Goal: Task Accomplishment & Management: Manage account settings

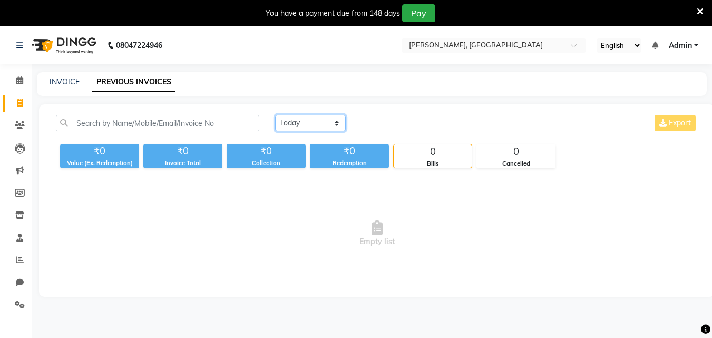
click at [303, 124] on select "[DATE] [DATE] Custom Range" at bounding box center [310, 123] width 71 height 16
select select "[DATE]"
click at [275, 115] on select "[DATE] [DATE] Custom Range" at bounding box center [310, 123] width 71 height 16
click at [306, 117] on select "Today Yesterday Custom Range" at bounding box center [310, 123] width 71 height 16
click at [275, 115] on select "Today Yesterday Custom Range" at bounding box center [310, 123] width 71 height 16
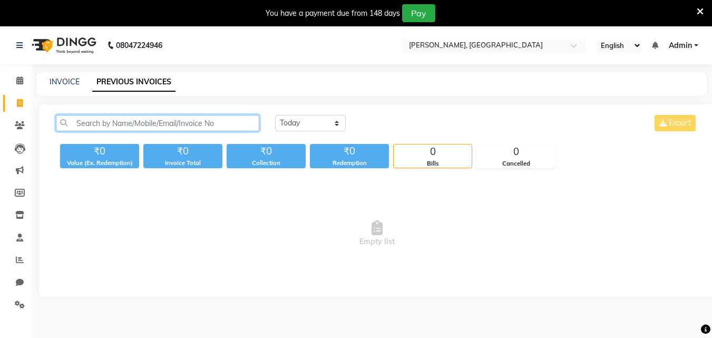
click at [215, 125] on input "text" at bounding box center [158, 123] width 204 height 16
type input "m"
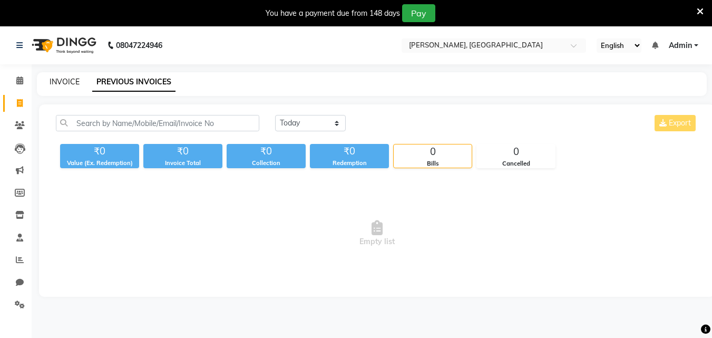
click at [74, 84] on link "INVOICE" at bounding box center [65, 81] width 30 height 9
select select "7874"
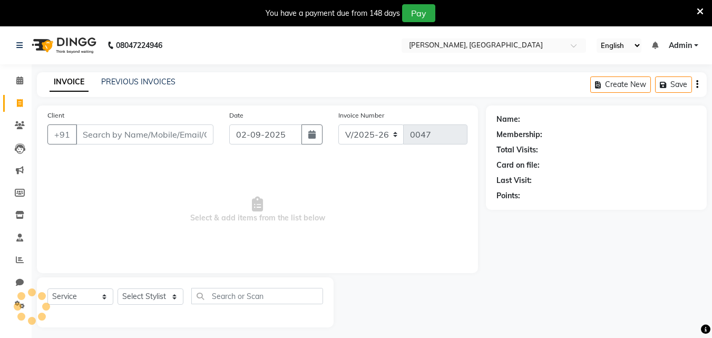
scroll to position [26, 0]
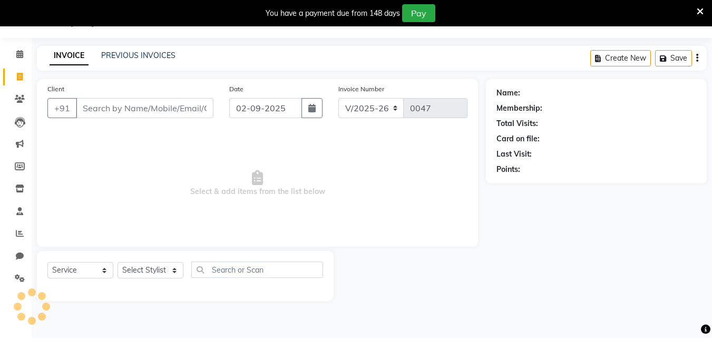
select select "product"
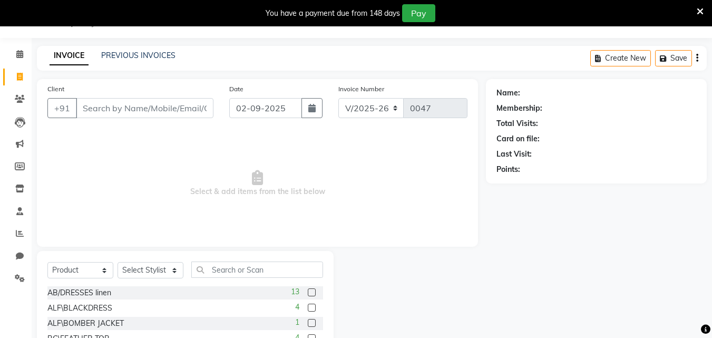
click at [116, 102] on input "Client" at bounding box center [145, 108] width 138 height 20
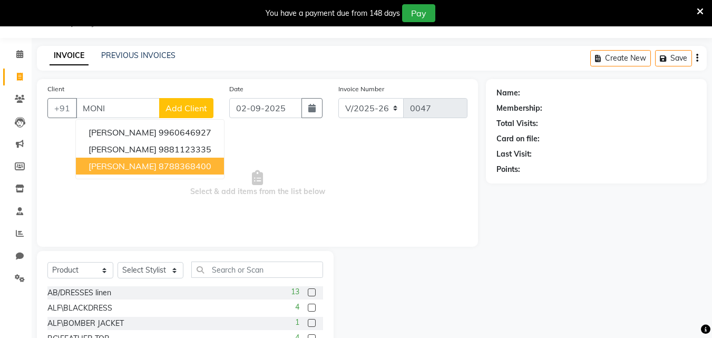
click at [135, 171] on button "monika mehta 8788368400" at bounding box center [150, 166] width 148 height 17
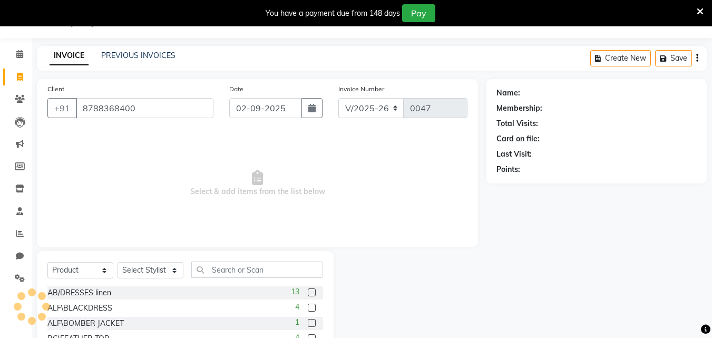
type input "8788368400"
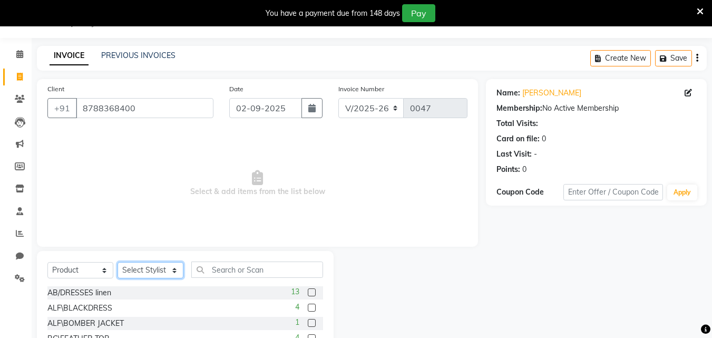
click at [157, 269] on select "Select Stylist Anita Nidhi" at bounding box center [151, 270] width 66 height 16
select select "71839"
click at [118, 262] on select "Select Stylist Anita Nidhi" at bounding box center [151, 270] width 66 height 16
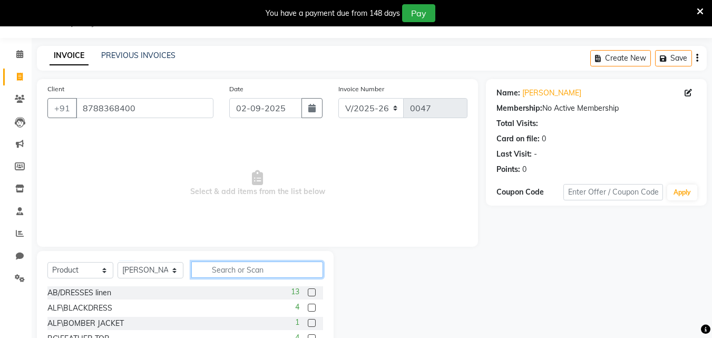
click at [216, 269] on input "text" at bounding box center [257, 269] width 132 height 16
type input "176401"
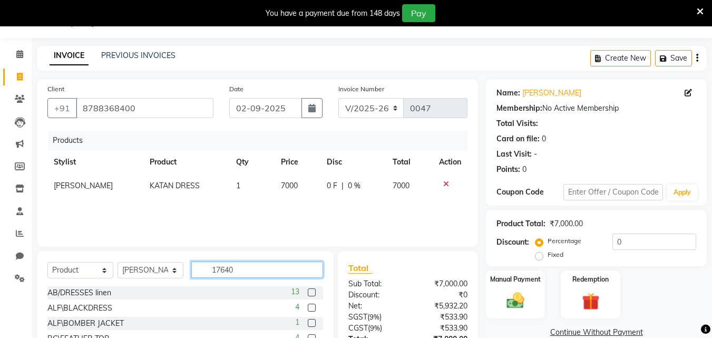
type input "176401"
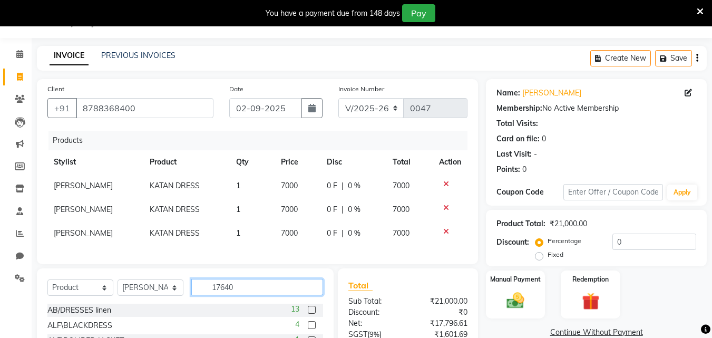
type input "176401"
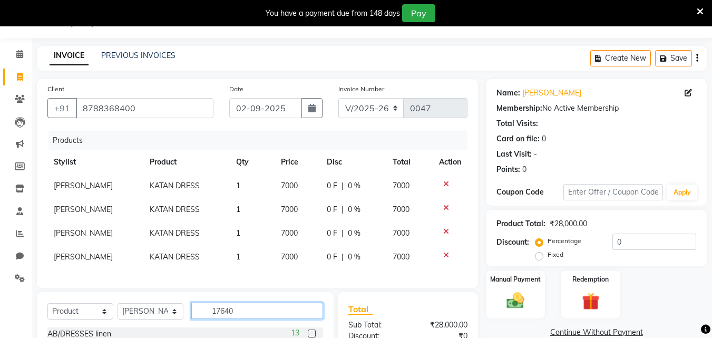
type input "176401"
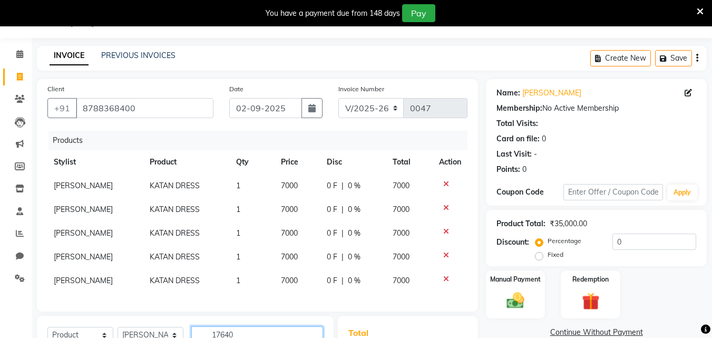
type input "176401"
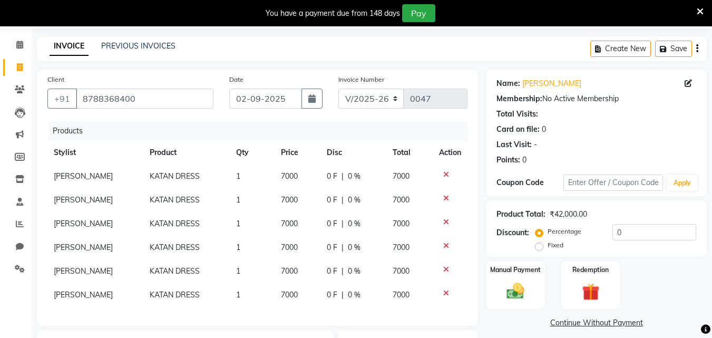
type input "176401"
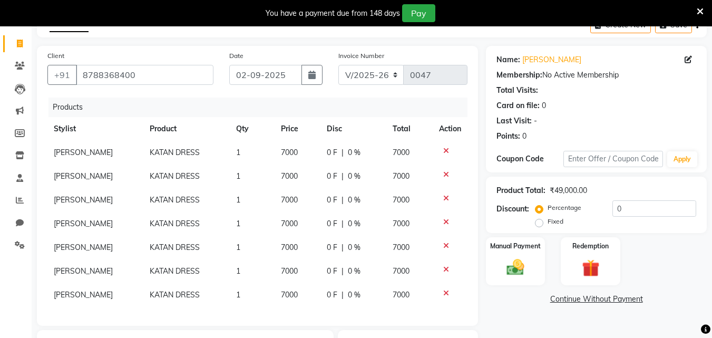
type input "176401"
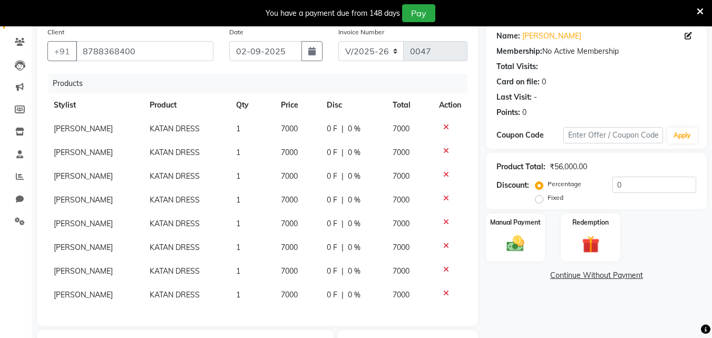
type input "176401"
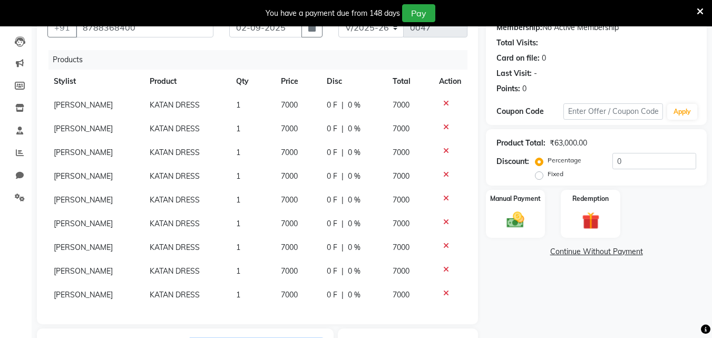
type input "176401"
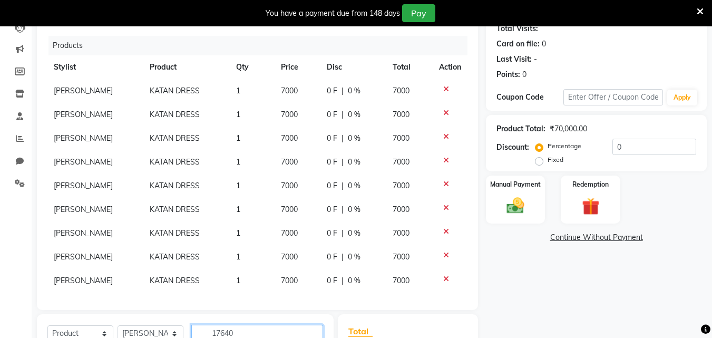
type input "176401"
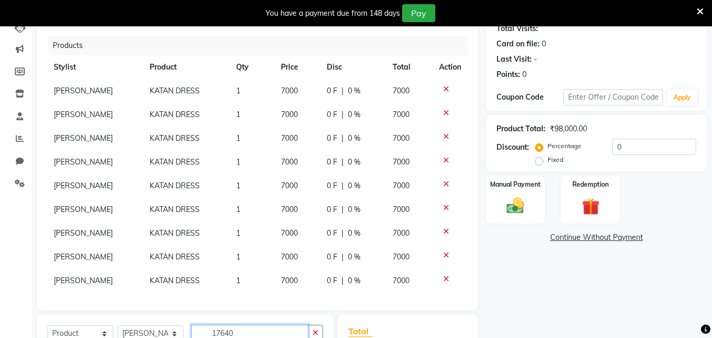
type input "176401"
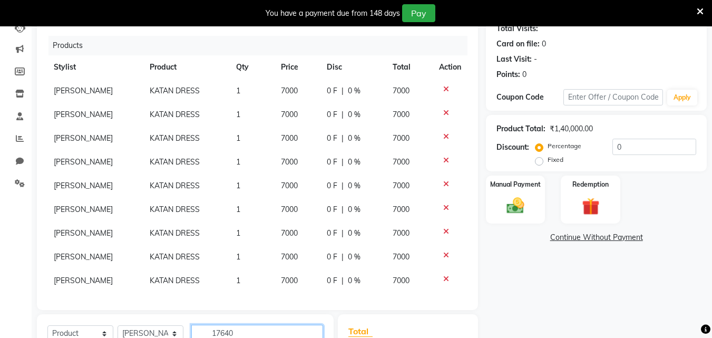
type input "176401"
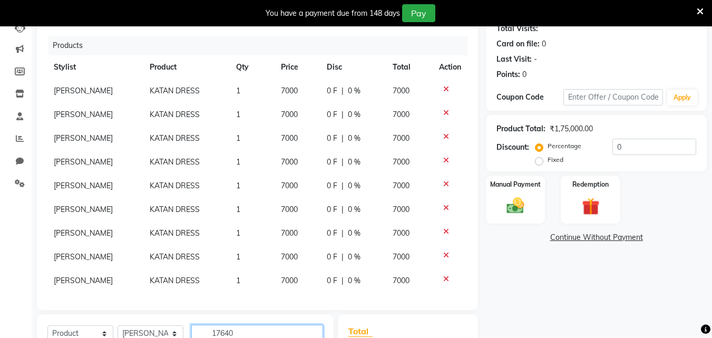
type input "176401"
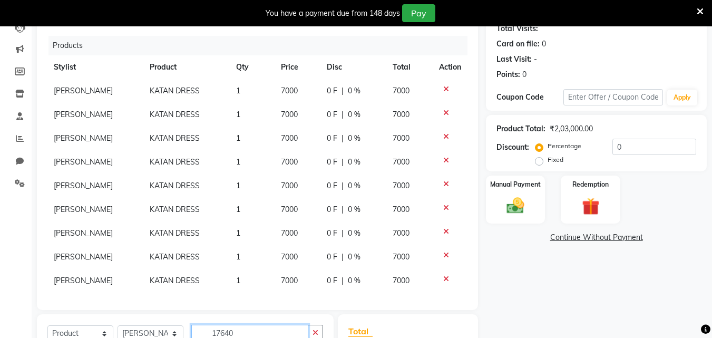
type input "176401"
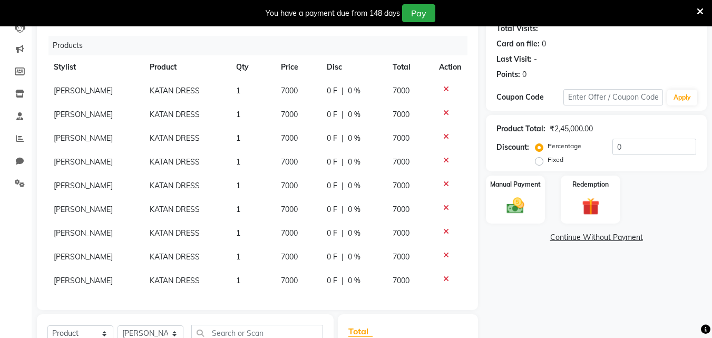
click at [443, 279] on icon at bounding box center [446, 278] width 6 height 7
click at [443, 299] on icon at bounding box center [446, 302] width 6 height 7
click at [443, 279] on icon at bounding box center [446, 278] width 6 height 7
click at [443, 299] on icon at bounding box center [446, 302] width 6 height 7
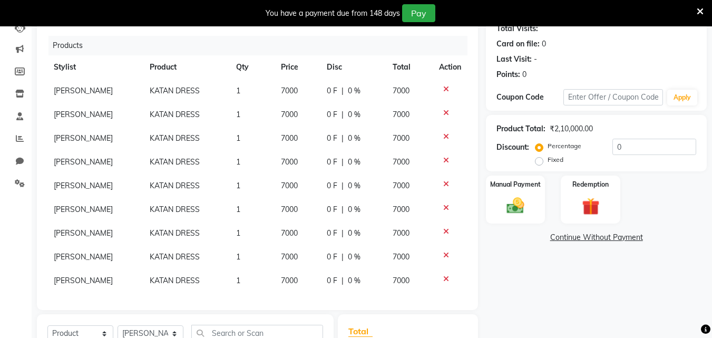
click at [443, 279] on icon at bounding box center [446, 278] width 6 height 7
click at [443, 299] on icon at bounding box center [446, 302] width 6 height 7
click at [443, 279] on icon at bounding box center [446, 278] width 6 height 7
click at [443, 299] on icon at bounding box center [446, 302] width 6 height 7
click at [443, 279] on icon at bounding box center [446, 278] width 6 height 7
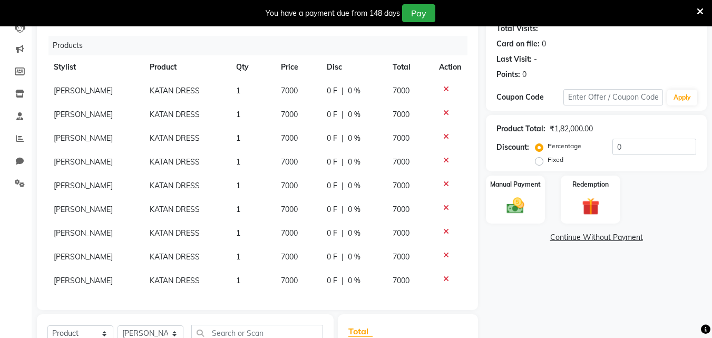
click at [443, 299] on icon at bounding box center [446, 302] width 6 height 7
click at [443, 279] on icon at bounding box center [446, 278] width 6 height 7
click at [443, 299] on icon at bounding box center [446, 302] width 6 height 7
click at [443, 279] on icon at bounding box center [446, 278] width 6 height 7
click at [443, 299] on icon at bounding box center [446, 302] width 6 height 7
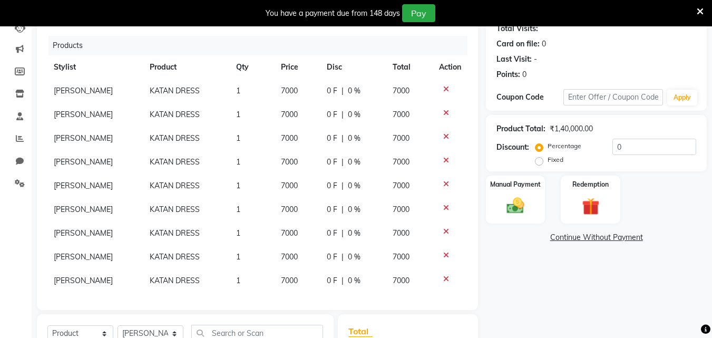
click at [443, 279] on icon at bounding box center [446, 278] width 6 height 7
click at [443, 299] on icon at bounding box center [446, 302] width 6 height 7
click at [443, 279] on icon at bounding box center [446, 278] width 6 height 7
click at [443, 299] on icon at bounding box center [446, 302] width 6 height 7
click at [443, 279] on icon at bounding box center [446, 278] width 6 height 7
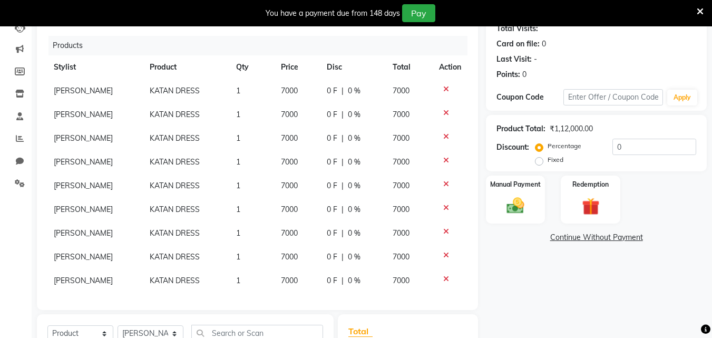
click at [443, 299] on icon at bounding box center [446, 302] width 6 height 7
click at [443, 279] on icon at bounding box center [446, 278] width 6 height 7
click at [443, 299] on icon at bounding box center [446, 302] width 6 height 7
click at [443, 279] on icon at bounding box center [446, 278] width 6 height 7
click at [443, 299] on icon at bounding box center [446, 302] width 6 height 7
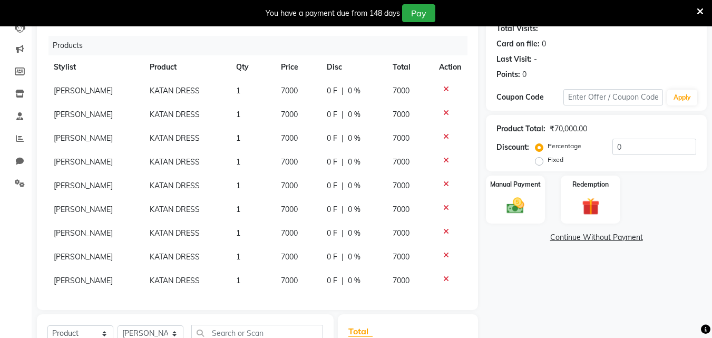
click at [443, 279] on icon at bounding box center [446, 278] width 6 height 7
click at [443, 299] on icon at bounding box center [446, 302] width 6 height 7
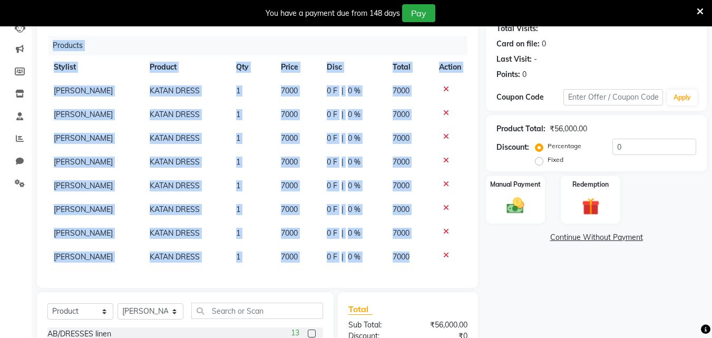
click at [435, 279] on div "Client +91 8788368400 Date 02-09-2025 Invoice Number V/2025 V/2025-26 0047 Prod…" at bounding box center [257, 136] width 441 height 304
click at [445, 259] on td at bounding box center [450, 257] width 35 height 24
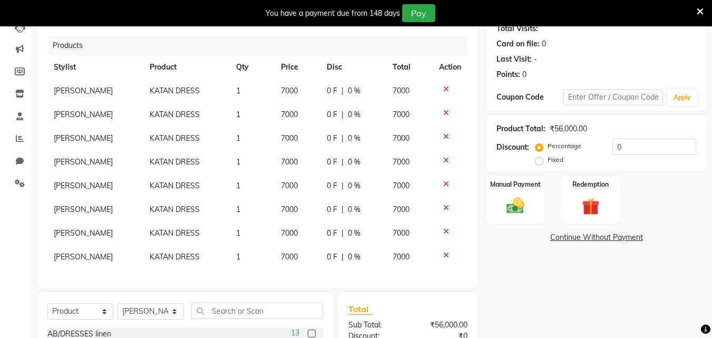
click at [445, 254] on icon at bounding box center [446, 254] width 6 height 7
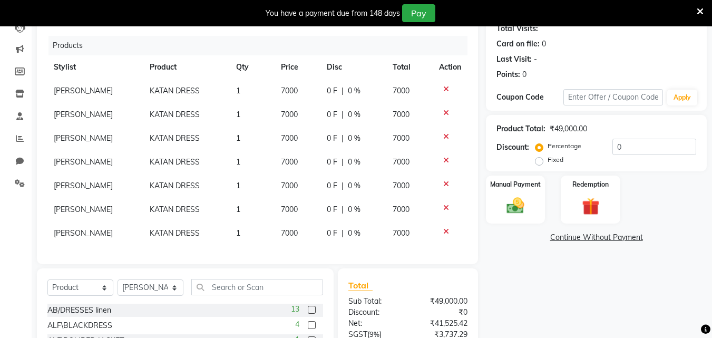
click at [446, 110] on icon at bounding box center [446, 112] width 6 height 7
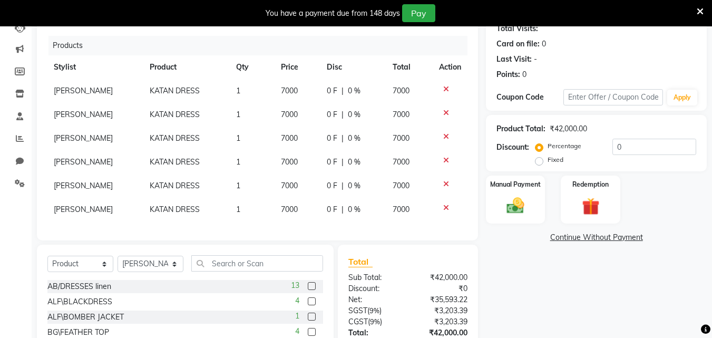
click at [446, 110] on icon at bounding box center [446, 112] width 6 height 7
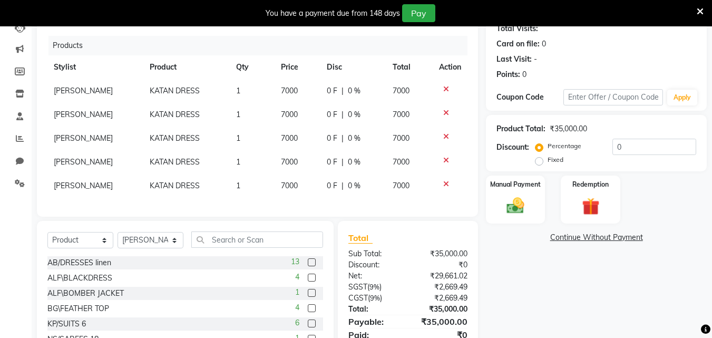
click at [446, 110] on icon at bounding box center [446, 112] width 6 height 7
click at [446, 133] on icon at bounding box center [446, 136] width 6 height 7
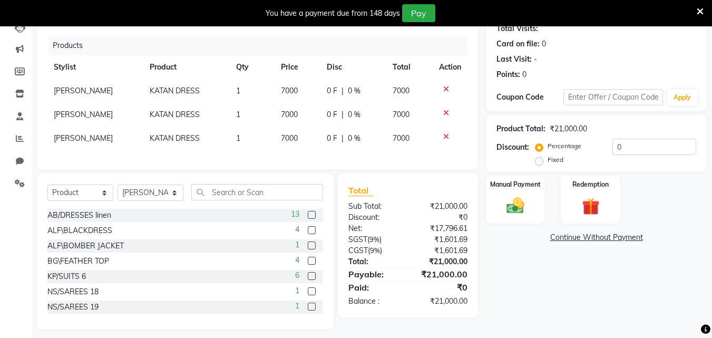
click at [446, 110] on icon at bounding box center [446, 112] width 6 height 7
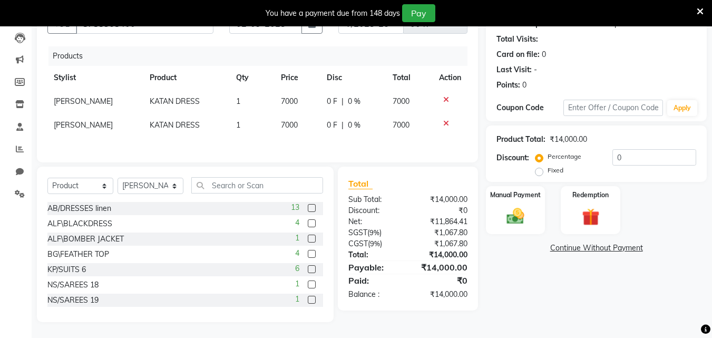
scroll to position [112, 0]
click at [441, 123] on div at bounding box center [450, 123] width 22 height 7
click at [446, 121] on icon at bounding box center [446, 123] width 6 height 7
click at [352, 102] on span "0 %" at bounding box center [354, 101] width 13 height 11
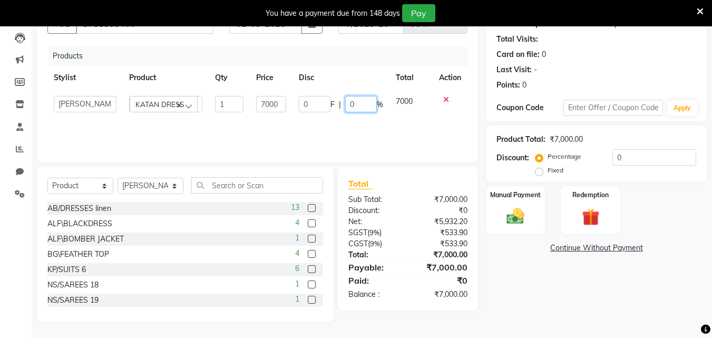
click at [359, 105] on input "0" at bounding box center [361, 104] width 32 height 16
type input "20"
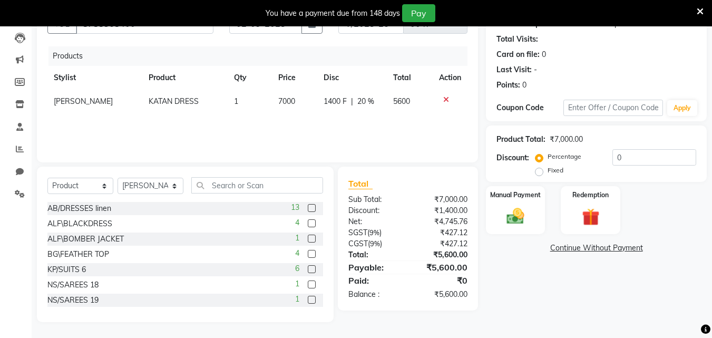
click at [340, 140] on div "Products Stylist Product Qty Price Disc Total Action Anita KATAN DRESS 1 7000 1…" at bounding box center [257, 98] width 420 height 105
click at [581, 254] on div "Name: Monika Mehta Membership: No Active Membership Total Visits: Card on file:…" at bounding box center [600, 158] width 229 height 327
click at [584, 248] on link "Continue Without Payment" at bounding box center [596, 248] width 217 height 11
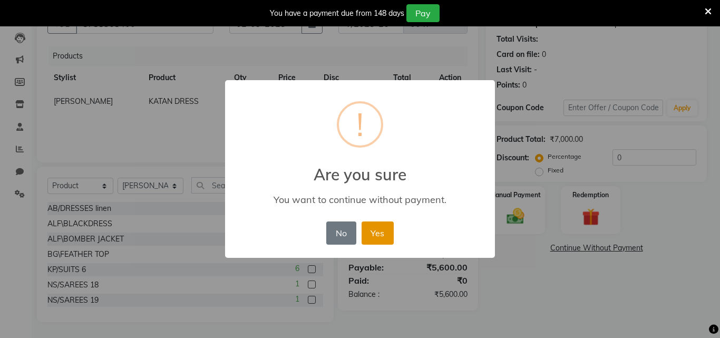
click at [383, 239] on button "Yes" at bounding box center [378, 232] width 32 height 23
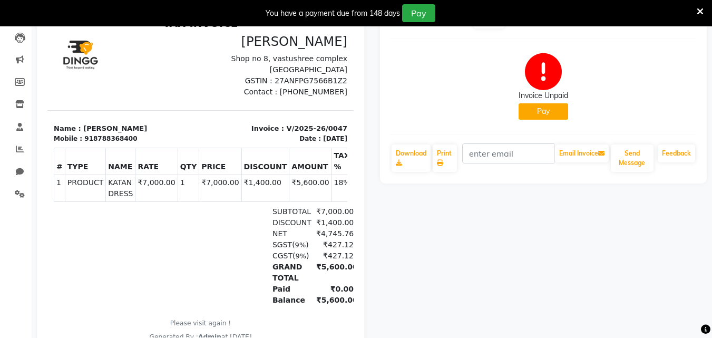
click at [332, 183] on td "18%" at bounding box center [342, 188] width 21 height 27
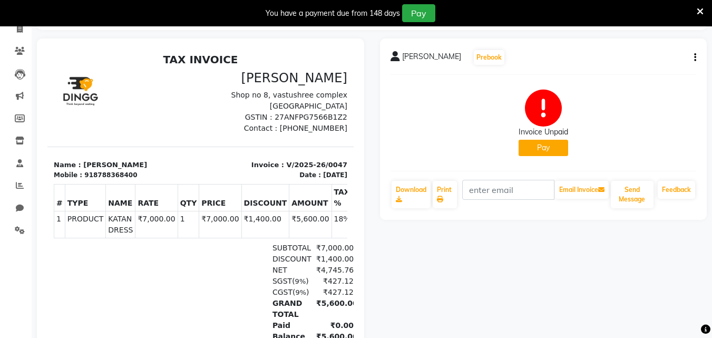
scroll to position [74, 0]
click at [18, 137] on span at bounding box center [20, 141] width 18 height 12
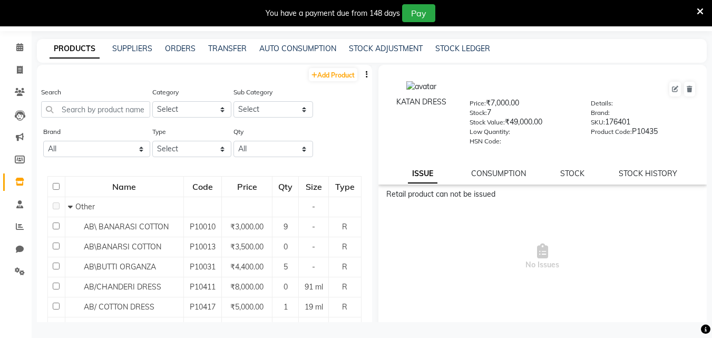
scroll to position [33, 0]
click at [633, 116] on div "Brand:" at bounding box center [643, 114] width 105 height 15
click at [672, 92] on icon at bounding box center [675, 89] width 6 height 6
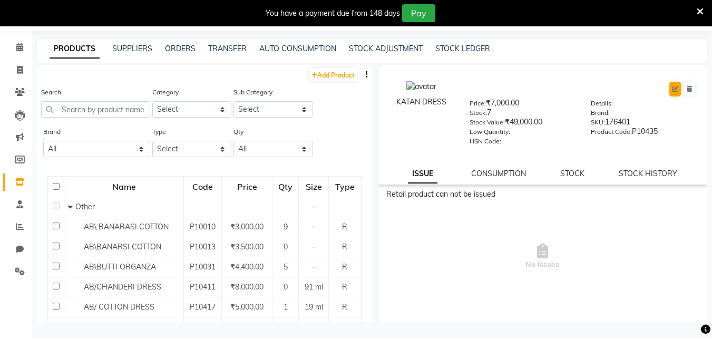
select select "R"
select select "1000"
select select "true"
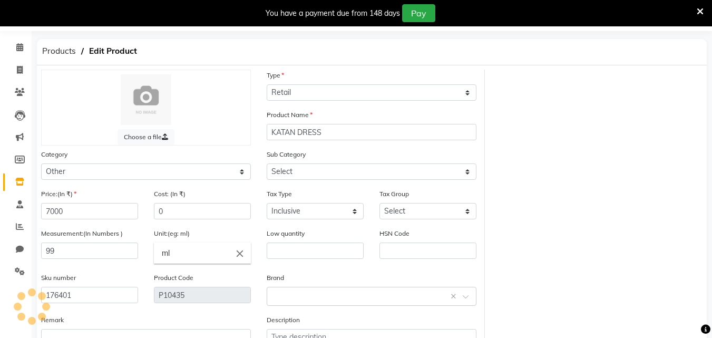
select select "1002"
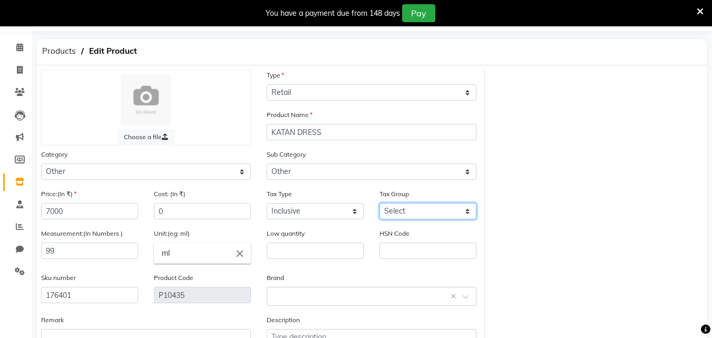
click at [430, 213] on select "Select 12% GST 5% GST GST" at bounding box center [428, 211] width 97 height 16
select select "3564"
click at [380, 203] on select "Select 12% GST 5% GST GST" at bounding box center [428, 211] width 97 height 16
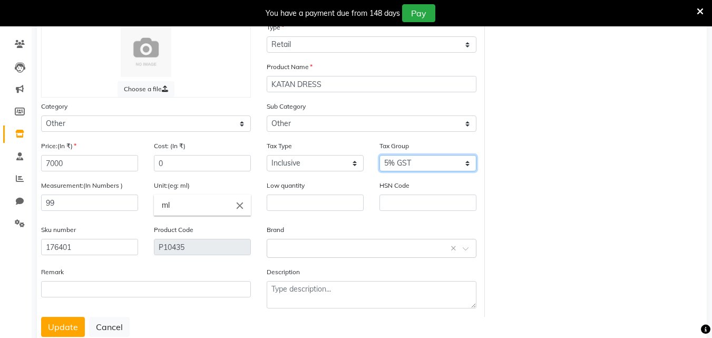
scroll to position [111, 0]
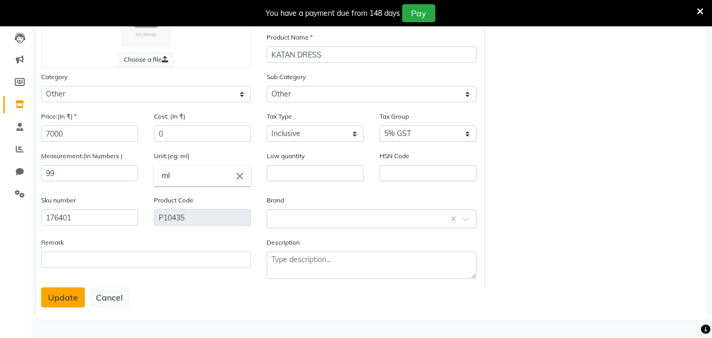
click at [55, 301] on button "Update" at bounding box center [63, 297] width 44 height 20
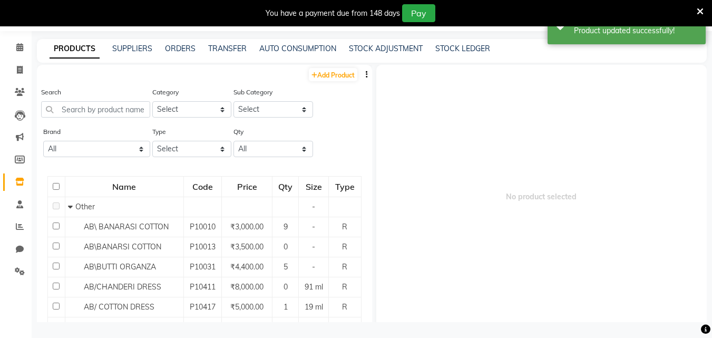
scroll to position [33, 0]
click at [98, 112] on input "text" at bounding box center [95, 109] width 109 height 16
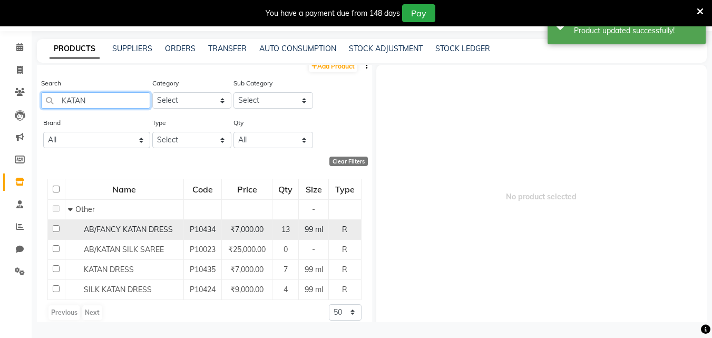
scroll to position [18, 0]
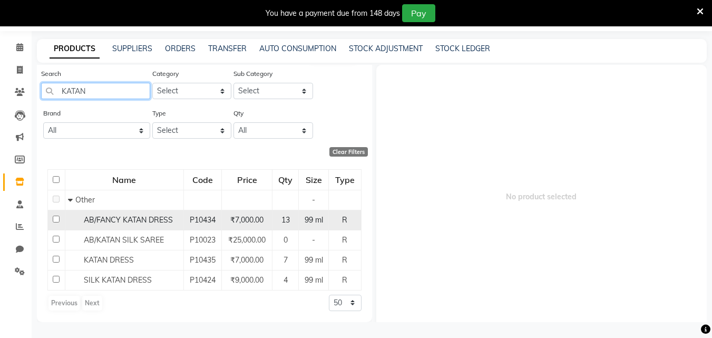
type input "KATAN"
click at [148, 223] on span "AB/FANCY KATAN DRESS" at bounding box center [128, 219] width 89 height 9
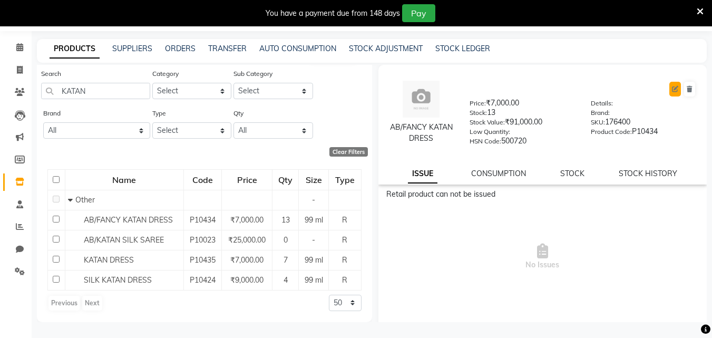
click at [670, 84] on button at bounding box center [676, 89] width 12 height 15
select select "R"
select select "true"
select select "3564"
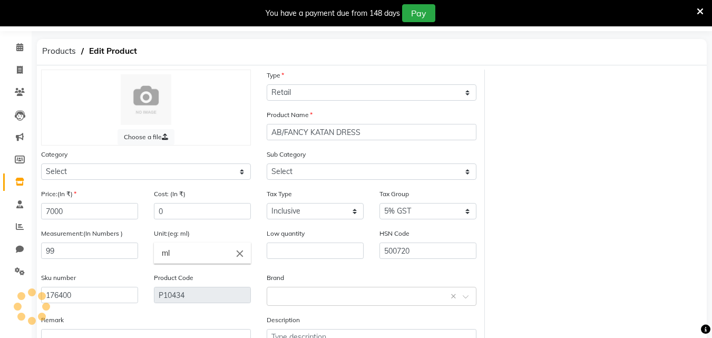
select select "1000"
select select "1002"
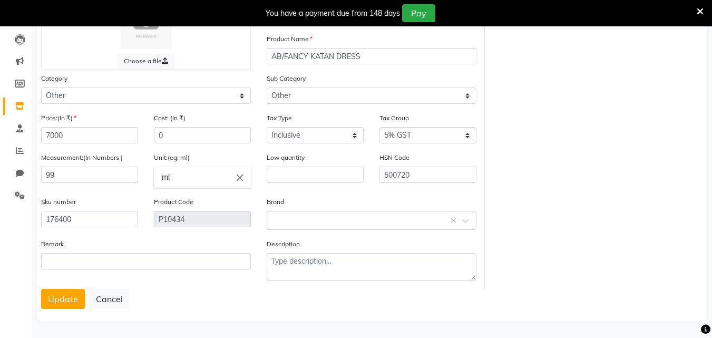
scroll to position [111, 0]
click at [62, 297] on button "Update" at bounding box center [63, 297] width 44 height 20
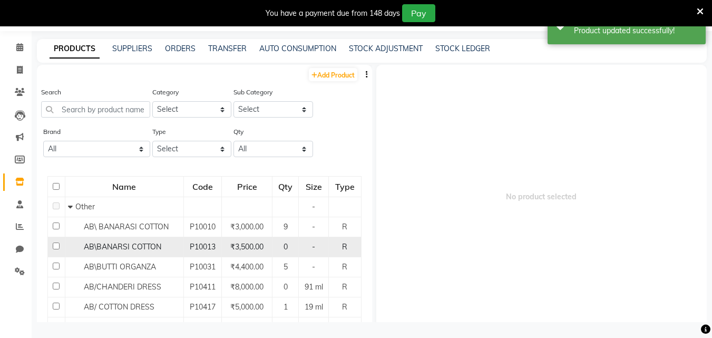
scroll to position [33, 0]
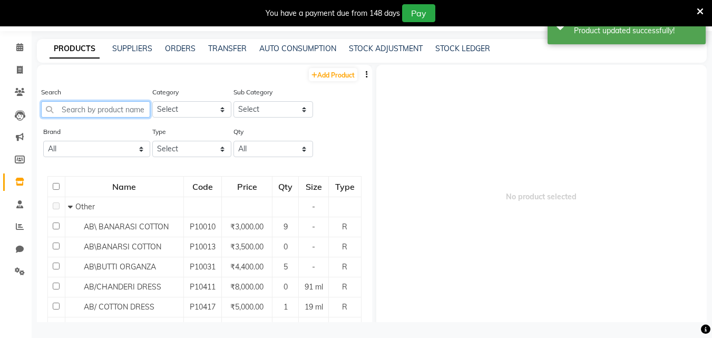
click at [119, 109] on input "text" at bounding box center [95, 109] width 109 height 16
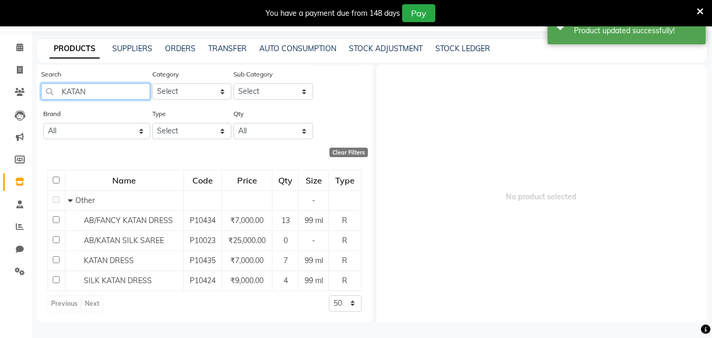
scroll to position [18, 0]
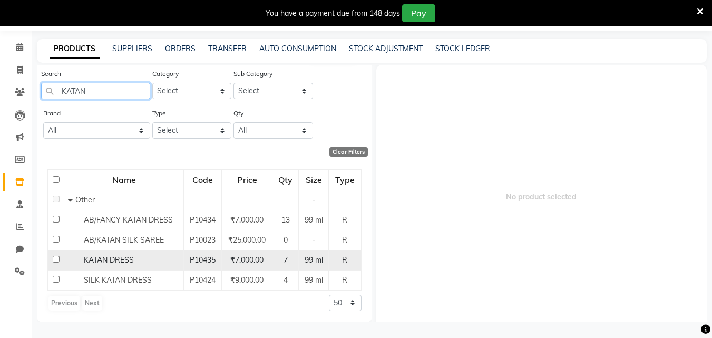
type input "KATAN"
click at [156, 258] on div "KATAN DRESS" at bounding box center [124, 260] width 113 height 11
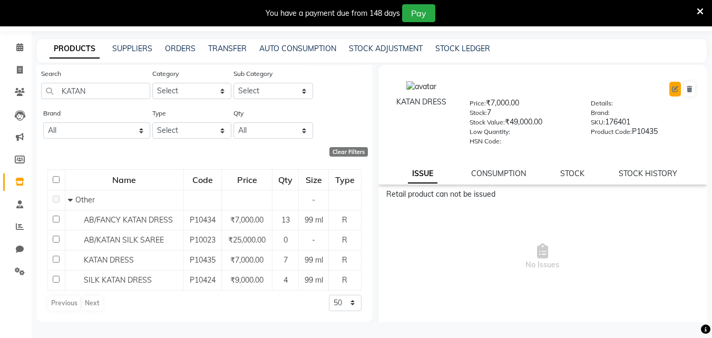
click at [670, 84] on button at bounding box center [676, 89] width 12 height 15
select select "R"
select select "1000"
select select "1002"
select select "true"
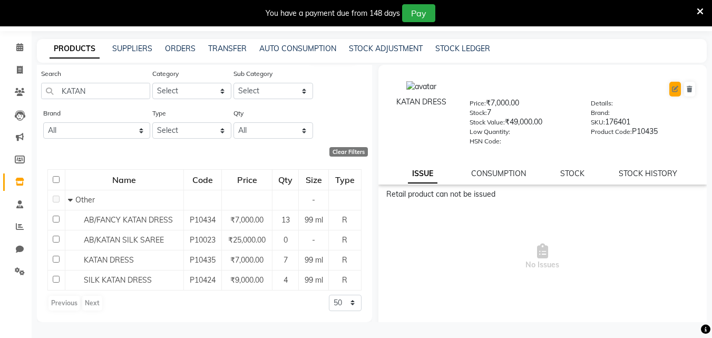
select select "3564"
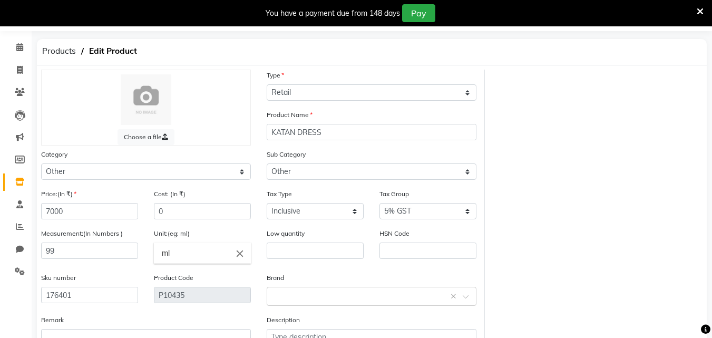
scroll to position [111, 0]
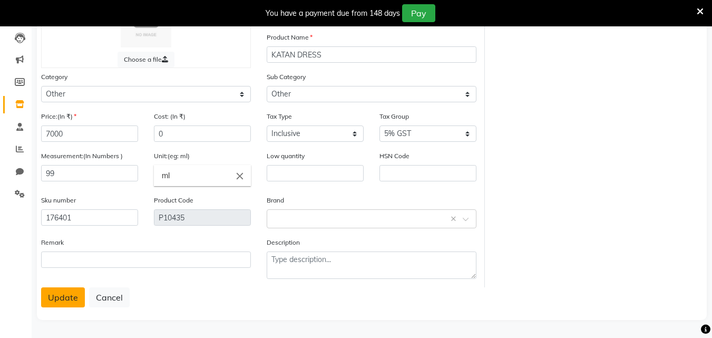
click at [74, 304] on button "Update" at bounding box center [63, 297] width 44 height 20
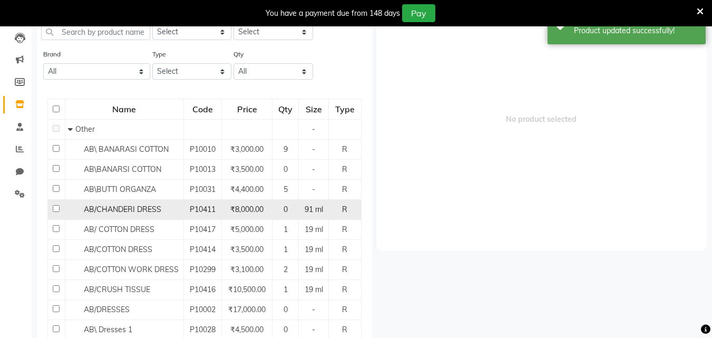
scroll to position [33, 0]
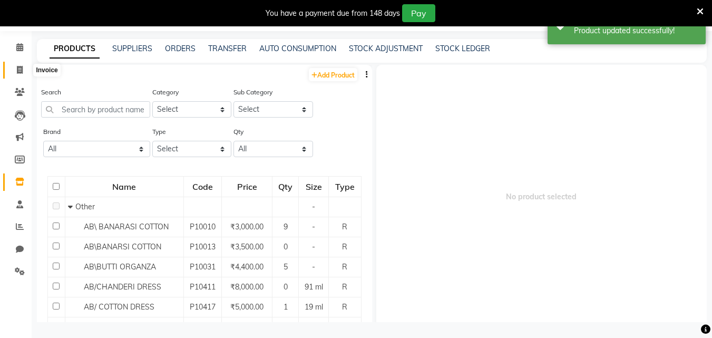
click at [18, 70] on icon at bounding box center [20, 70] width 6 height 8
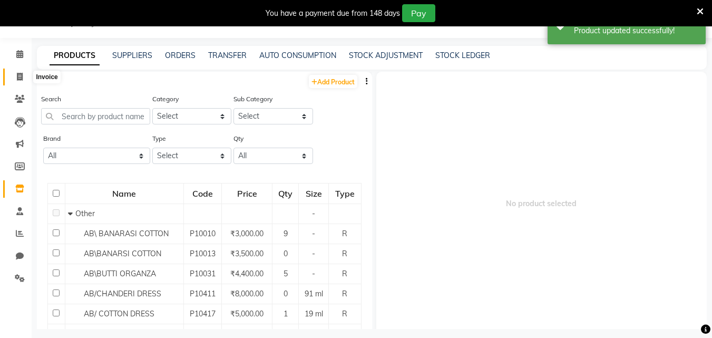
select select "7874"
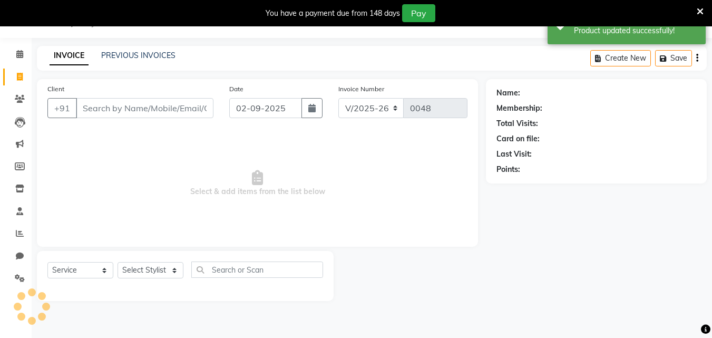
select select "product"
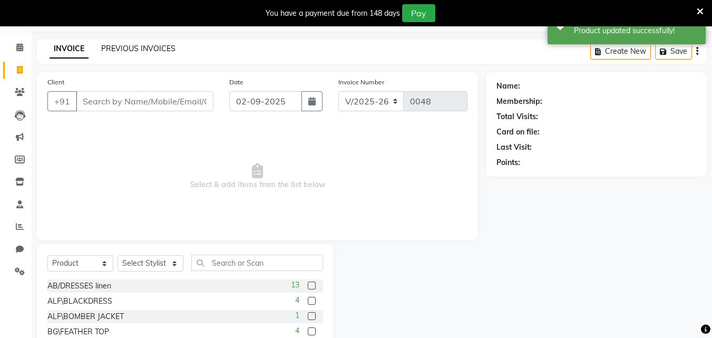
click at [137, 49] on link "PREVIOUS INVOICES" at bounding box center [138, 48] width 74 height 9
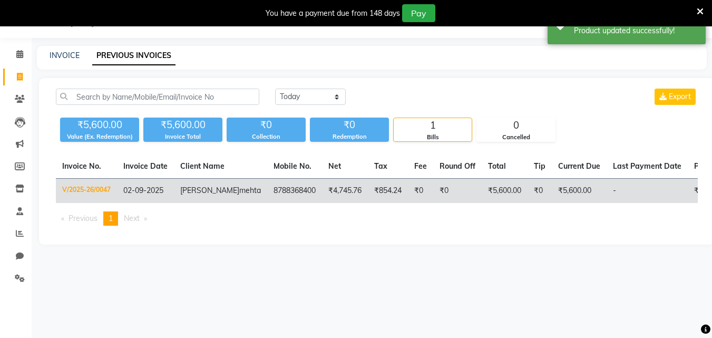
click at [95, 195] on td "V/2025-26/0047" at bounding box center [86, 191] width 61 height 25
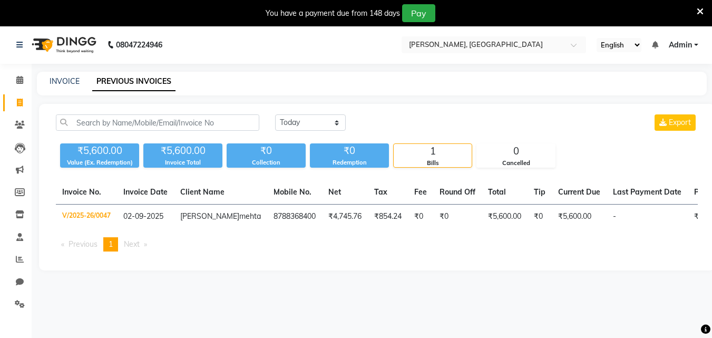
scroll to position [0, 0]
click at [65, 84] on link "INVOICE" at bounding box center [65, 81] width 30 height 9
select select "7874"
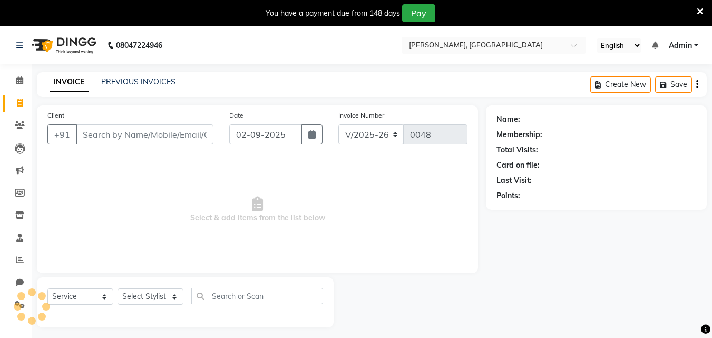
scroll to position [26, 0]
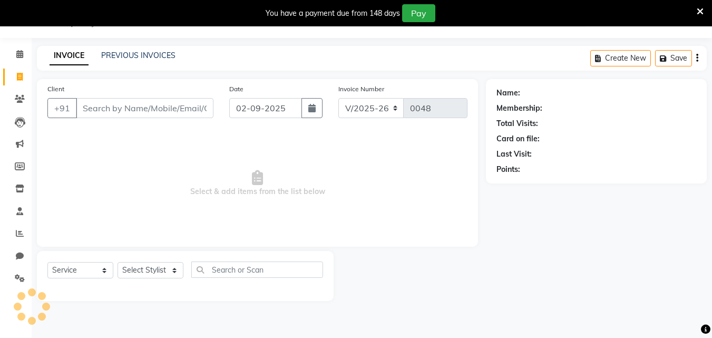
select select "product"
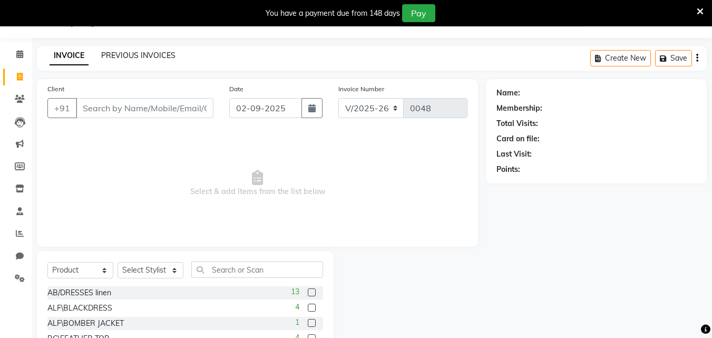
click at [155, 55] on link "PREVIOUS INVOICES" at bounding box center [138, 55] width 74 height 9
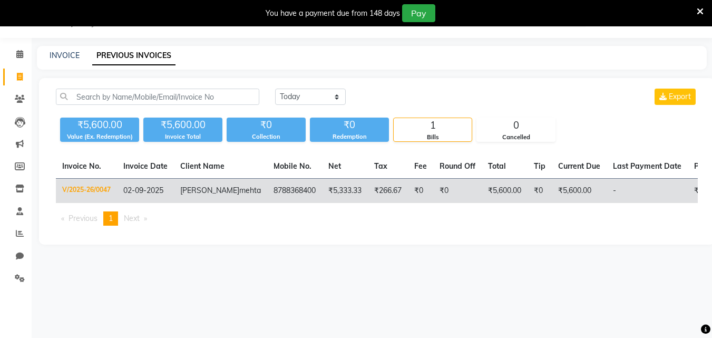
click at [98, 194] on td "V/2025-26/0047" at bounding box center [86, 191] width 61 height 25
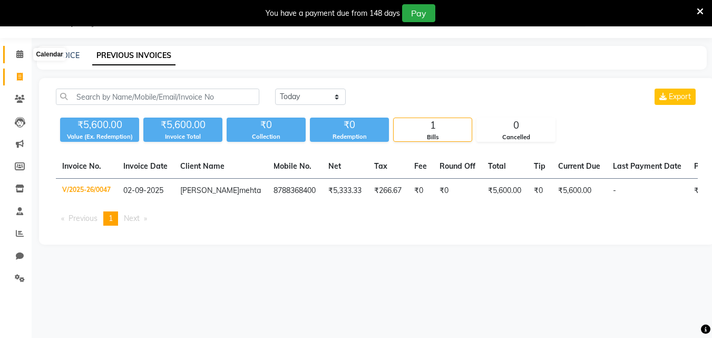
click at [17, 50] on span at bounding box center [20, 55] width 18 height 12
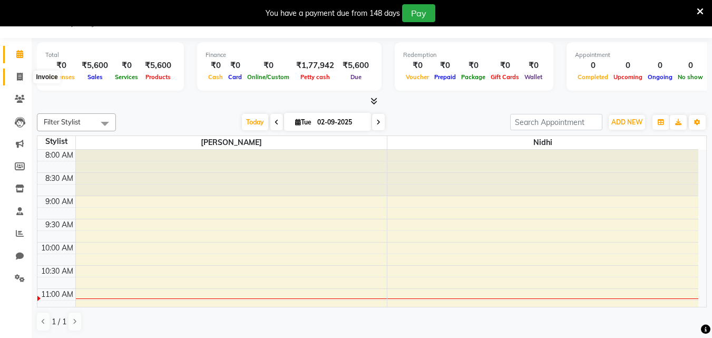
click at [17, 74] on icon at bounding box center [20, 77] width 6 height 8
select select "7874"
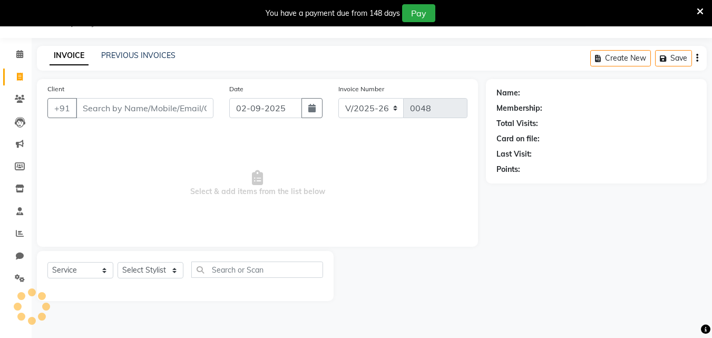
select select "product"
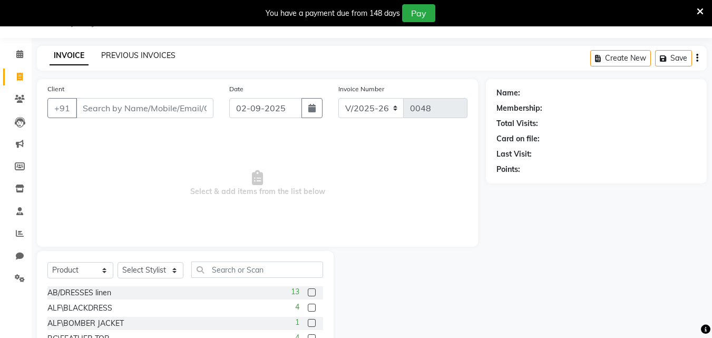
click at [124, 58] on link "PREVIOUS INVOICES" at bounding box center [138, 55] width 74 height 9
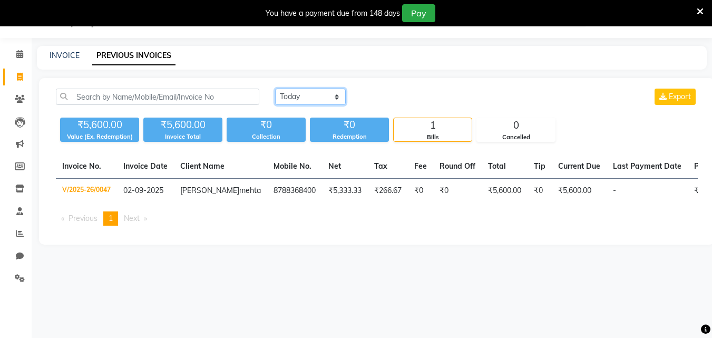
click at [290, 103] on select "Today Yesterday Custom Range" at bounding box center [310, 97] width 71 height 16
select select "range"
click at [275, 89] on select "Today Yesterday Custom Range" at bounding box center [310, 97] width 71 height 16
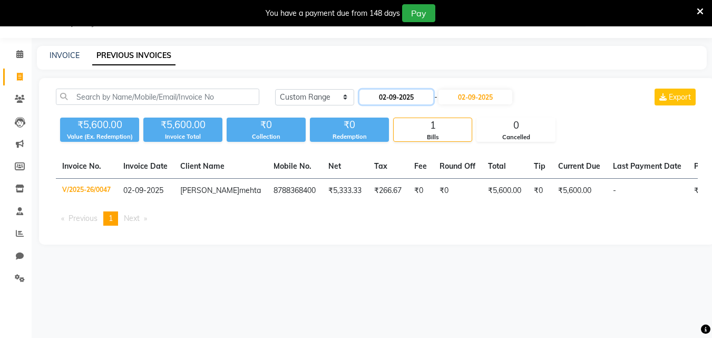
click at [398, 93] on input "02-09-2025" at bounding box center [397, 97] width 74 height 15
select select "9"
select select "2025"
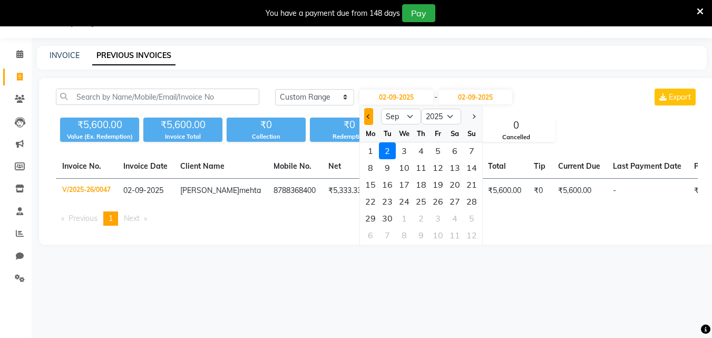
click at [365, 115] on button "Previous month" at bounding box center [368, 116] width 9 height 17
select select "8"
click at [439, 215] on div "29" at bounding box center [438, 218] width 17 height 17
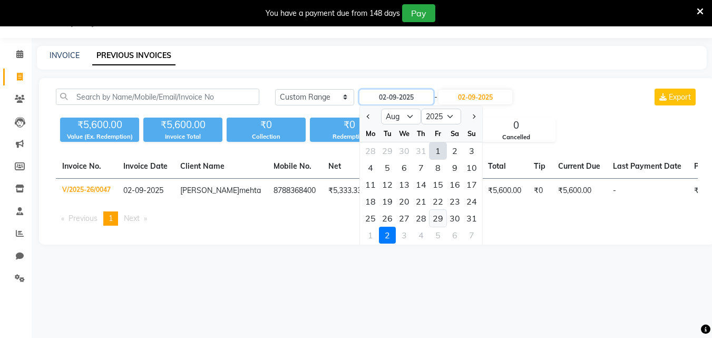
type input "29-08-2025"
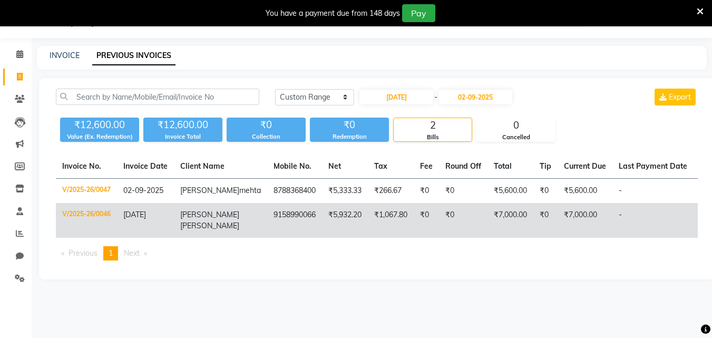
click at [73, 222] on td "V/2025-26/0046" at bounding box center [86, 220] width 61 height 35
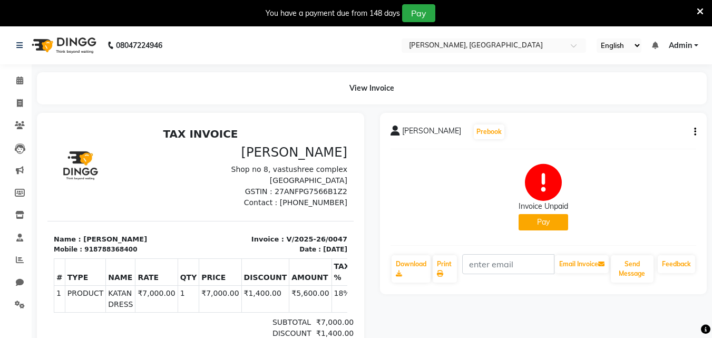
click at [695, 132] on icon "button" at bounding box center [695, 132] width 2 height 1
click at [662, 135] on div "Edit Invoice" at bounding box center [652, 138] width 53 height 13
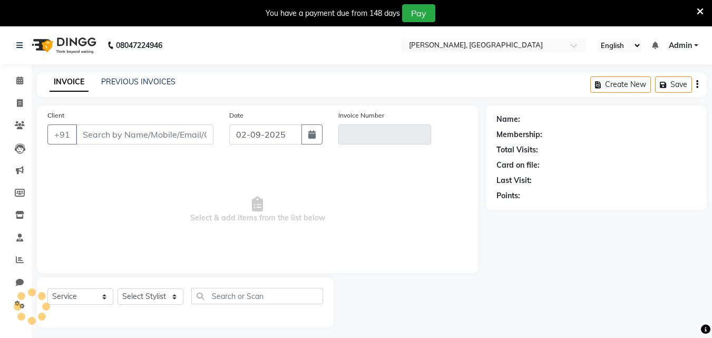
scroll to position [26, 0]
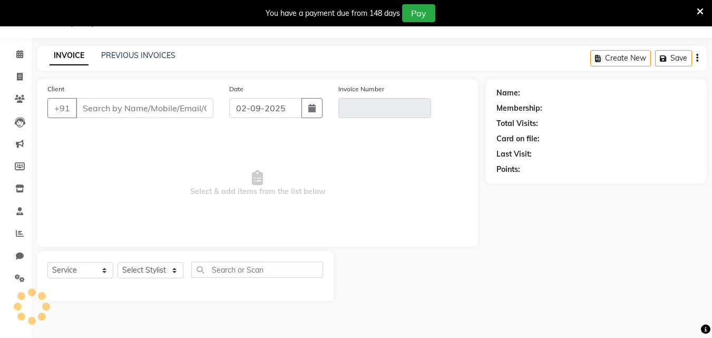
select select "product"
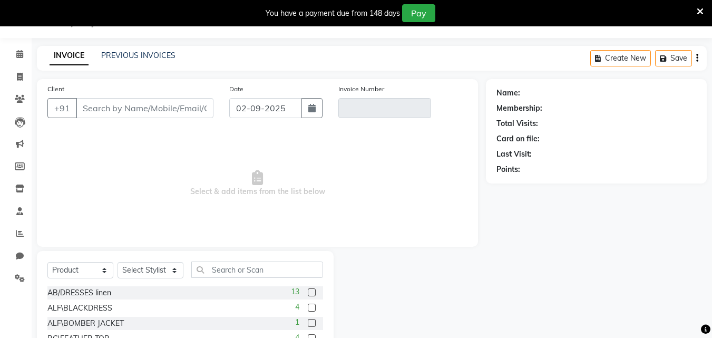
type input "8788368400"
type input "V/2025-26/0047"
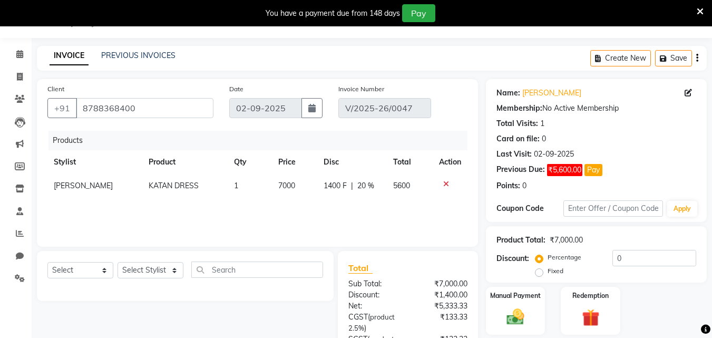
click at [448, 185] on icon at bounding box center [446, 183] width 6 height 7
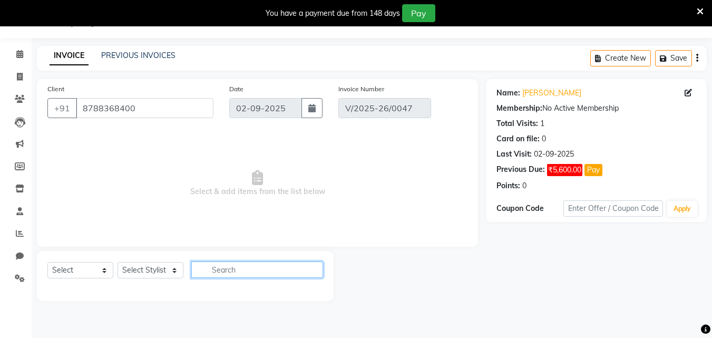
click at [275, 274] on input "text" at bounding box center [257, 269] width 132 height 16
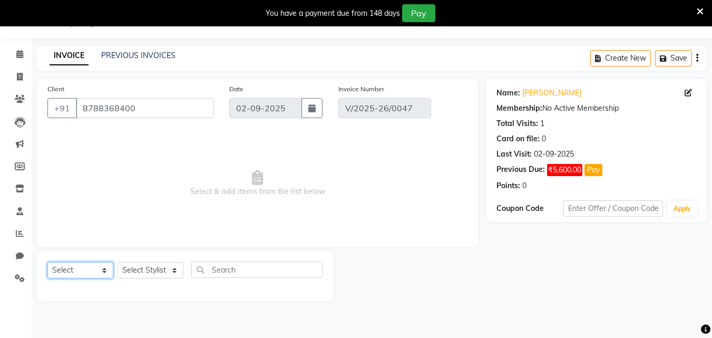
click at [80, 275] on select "Select Service Product Membership Package Voucher Prepaid Gift Card" at bounding box center [80, 270] width 66 height 16
select select "product"
click at [47, 262] on select "Select Service Product Membership Package Voucher Prepaid Gift Card" at bounding box center [80, 270] width 66 height 16
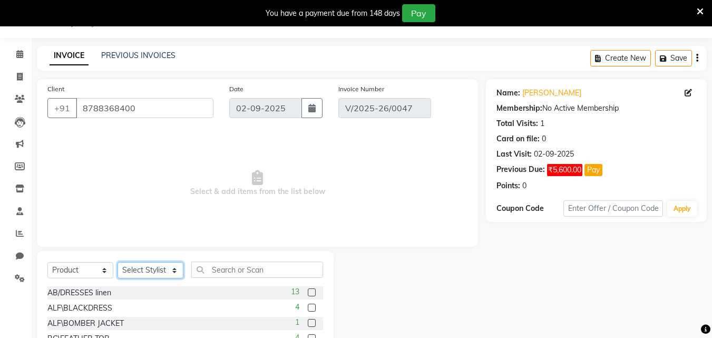
click at [143, 273] on select "Select Stylist Anita Nidhi" at bounding box center [151, 270] width 66 height 16
select select "71839"
click at [118, 262] on select "Select Stylist Anita Nidhi" at bounding box center [151, 270] width 66 height 16
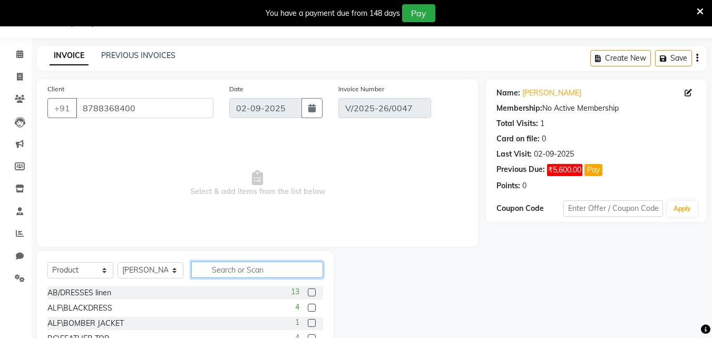
click at [235, 267] on input "text" at bounding box center [257, 269] width 132 height 16
type input "KATAN"
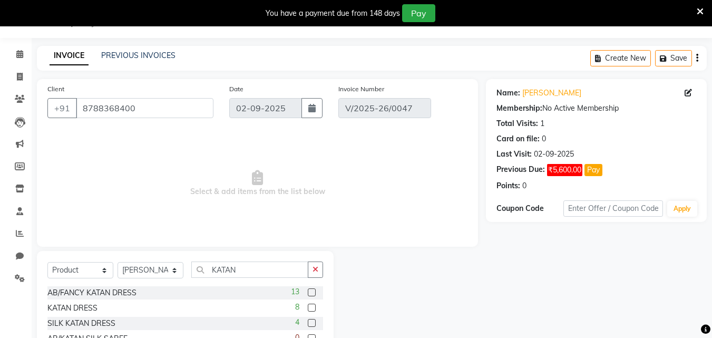
click at [229, 292] on div "AB/FANCY KATAN DRESS 13" at bounding box center [185, 292] width 276 height 13
click at [313, 294] on label at bounding box center [312, 292] width 8 height 8
click at [313, 294] on input "checkbox" at bounding box center [311, 292] width 7 height 7
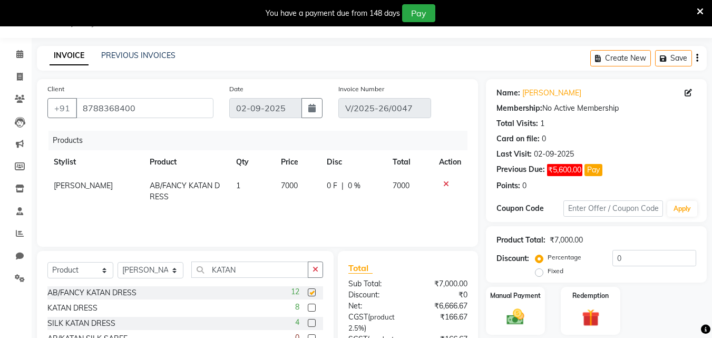
checkbox input "false"
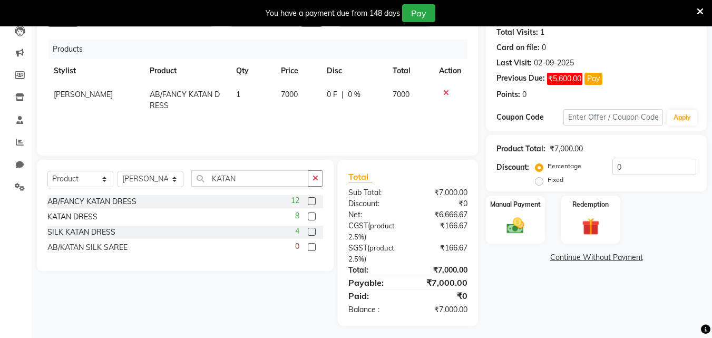
scroll to position [121, 0]
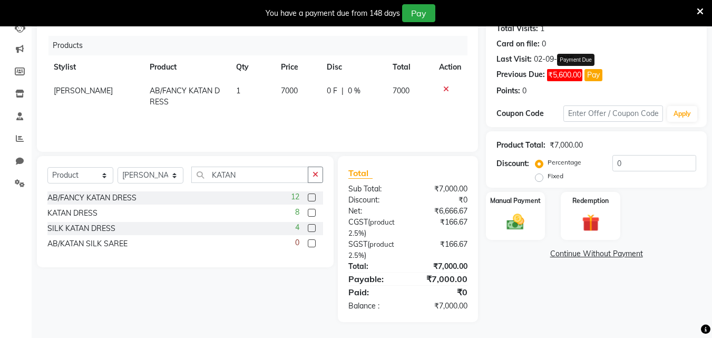
click at [568, 76] on span "₹5,600.00" at bounding box center [564, 75] width 35 height 12
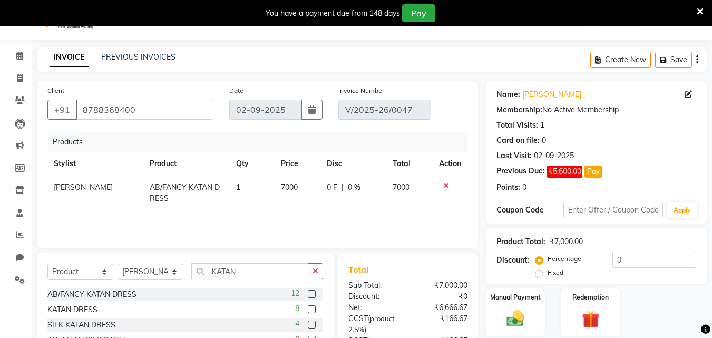
scroll to position [28, 0]
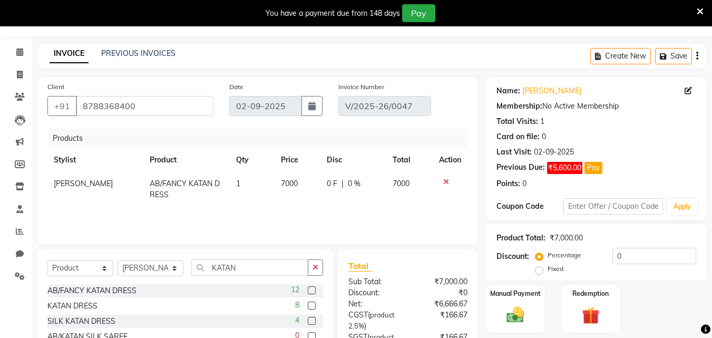
click at [351, 182] on span "0 %" at bounding box center [354, 183] width 13 height 11
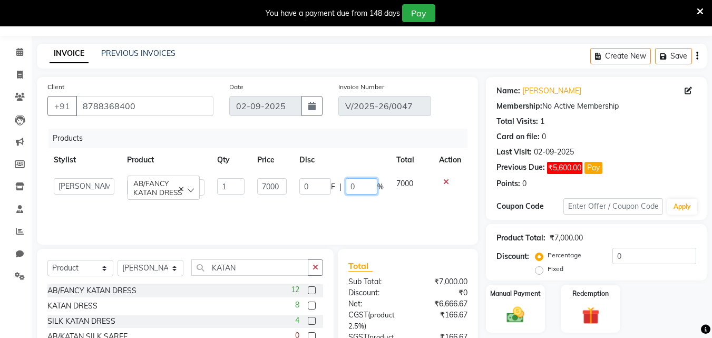
click at [354, 184] on input "0" at bounding box center [362, 186] width 32 height 16
type input "20"
click at [384, 223] on div "Products Stylist Product Qty Price Disc Total Action Anita Nidhi AB/FANCY KATAN…" at bounding box center [257, 181] width 420 height 105
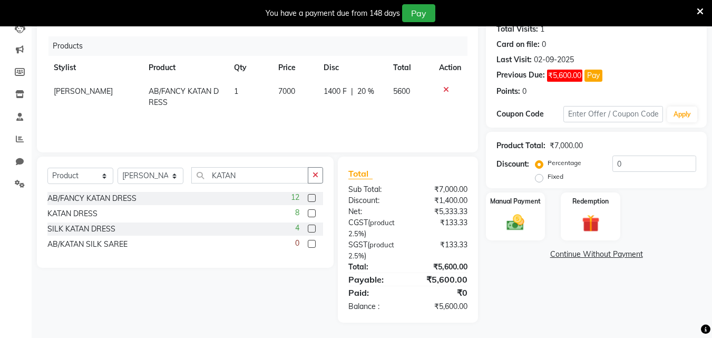
scroll to position [121, 0]
click at [624, 257] on link "Continue Without Payment" at bounding box center [596, 253] width 217 height 11
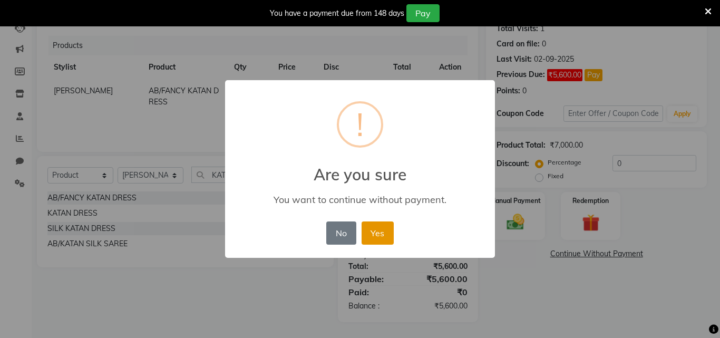
click at [364, 233] on button "Yes" at bounding box center [378, 232] width 32 height 23
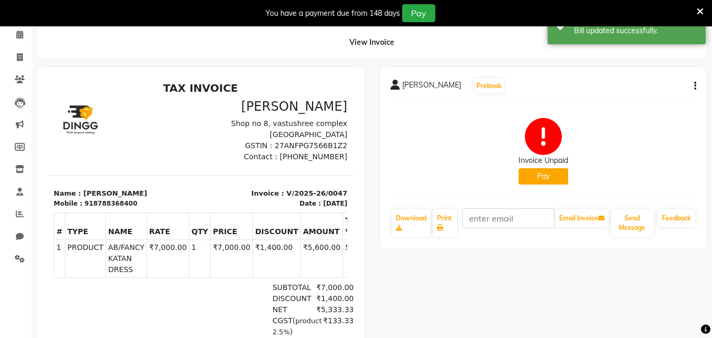
scroll to position [43, 0]
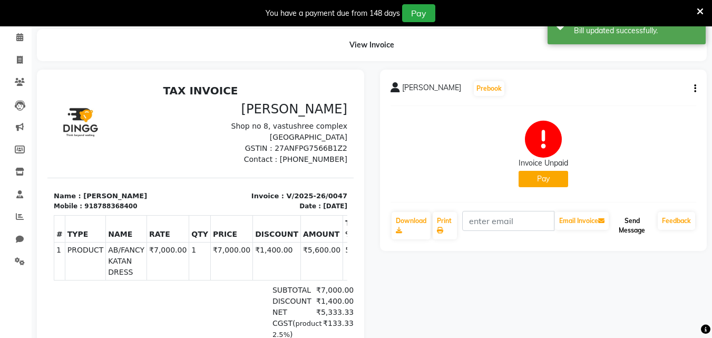
click at [623, 220] on button "Send Message" at bounding box center [632, 225] width 43 height 27
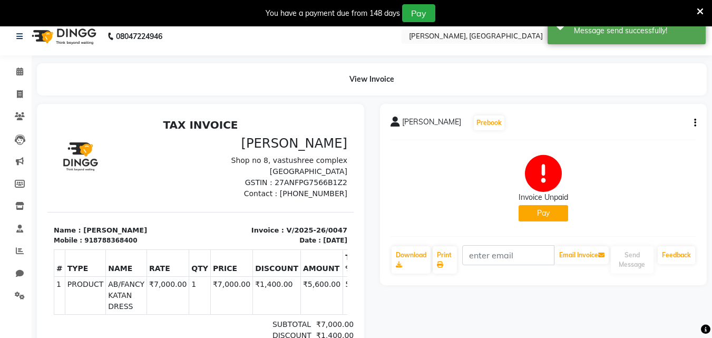
scroll to position [0, 0]
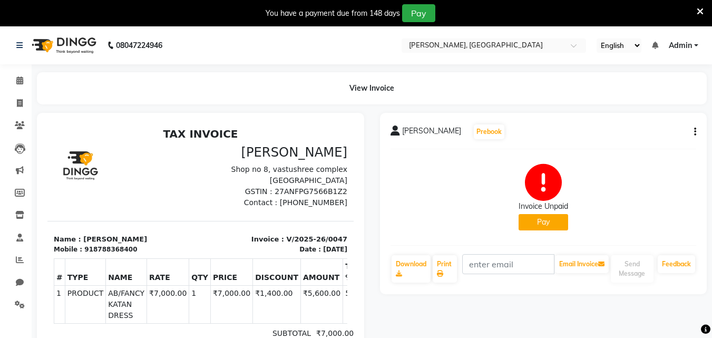
click at [703, 10] on icon at bounding box center [700, 11] width 7 height 9
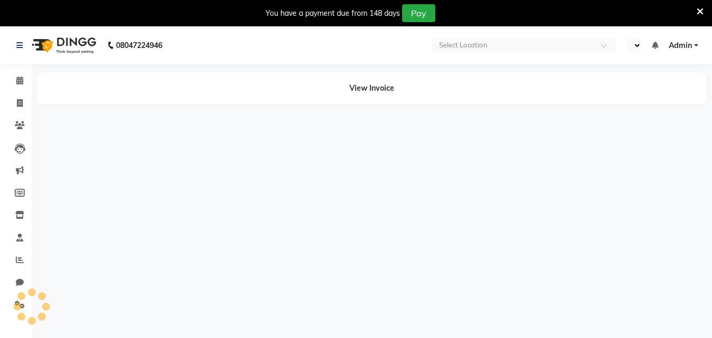
select select "en"
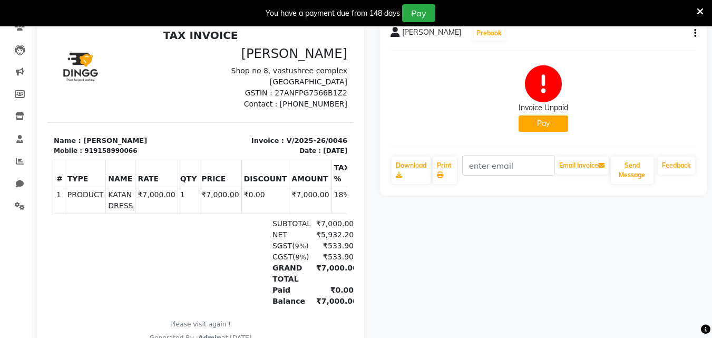
click at [694, 33] on icon "button" at bounding box center [695, 33] width 2 height 1
click at [657, 41] on div "Edit Invoice" at bounding box center [652, 39] width 53 height 13
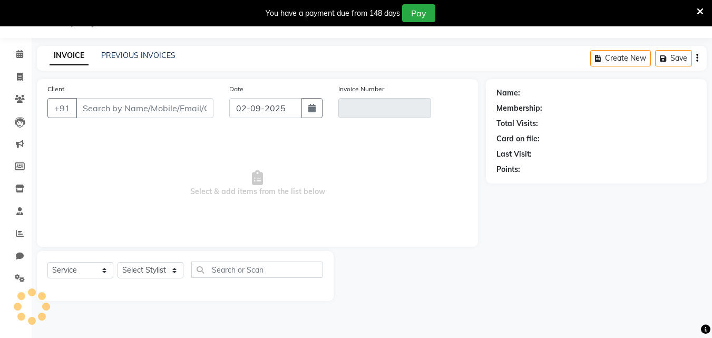
select select "product"
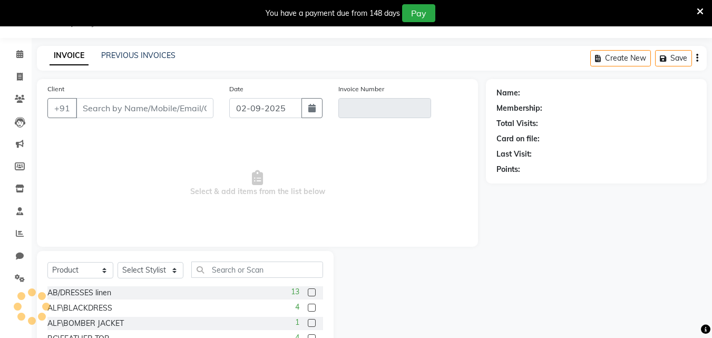
scroll to position [99, 0]
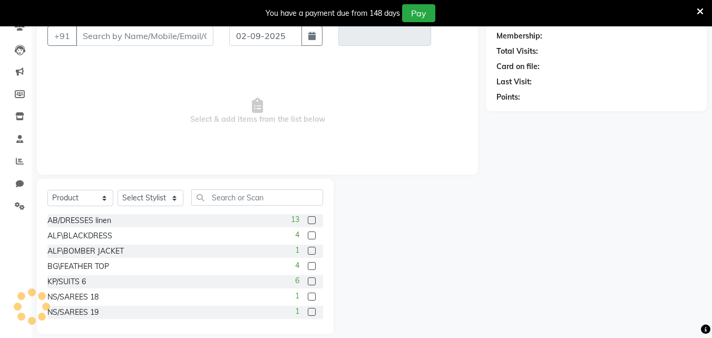
type input "9158990066"
type input "V/2025-26/0046"
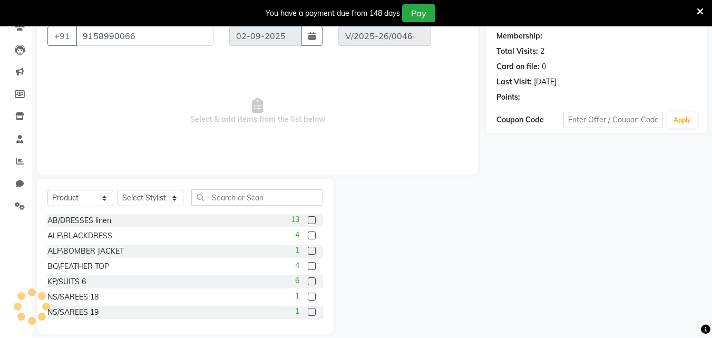
type input "30-08-2025"
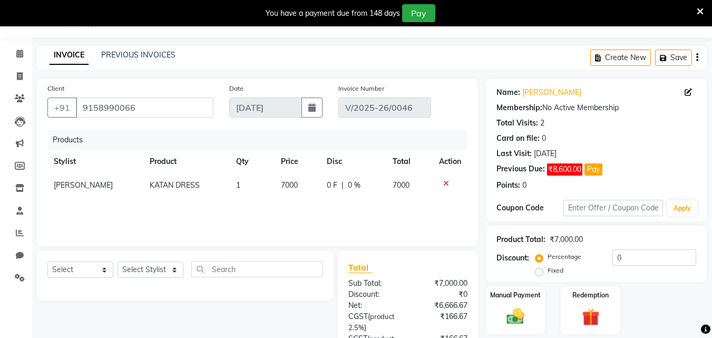
scroll to position [0, 0]
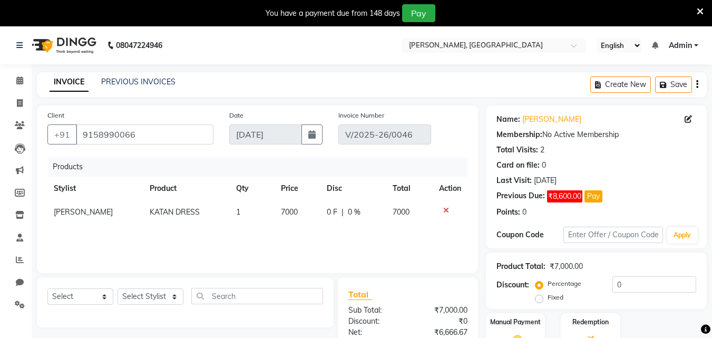
click at [445, 208] on icon at bounding box center [446, 210] width 6 height 7
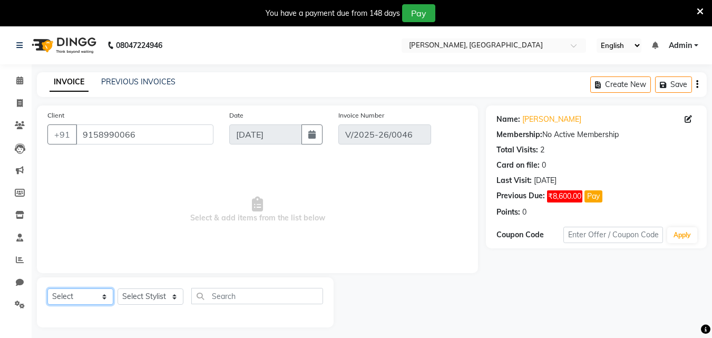
click at [105, 297] on select "Select Service Product Membership Package Voucher Prepaid Gift Card" at bounding box center [80, 296] width 66 height 16
select select "product"
click at [47, 288] on select "Select Service Product Membership Package Voucher Prepaid Gift Card" at bounding box center [80, 296] width 66 height 16
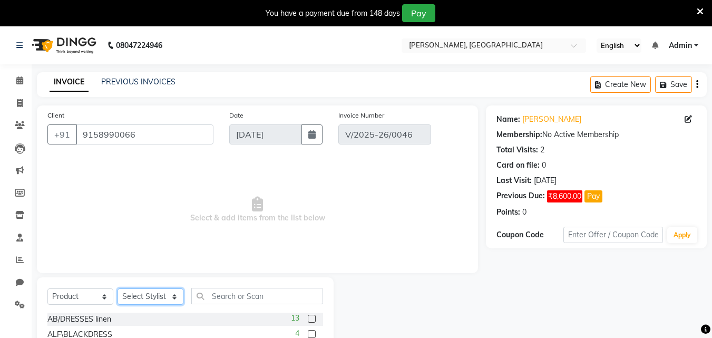
click at [157, 288] on select "Select Stylist Anita Nidhi" at bounding box center [151, 296] width 66 height 16
select select "71840"
click at [118, 288] on select "Select Stylist Anita Nidhi" at bounding box center [151, 296] width 66 height 16
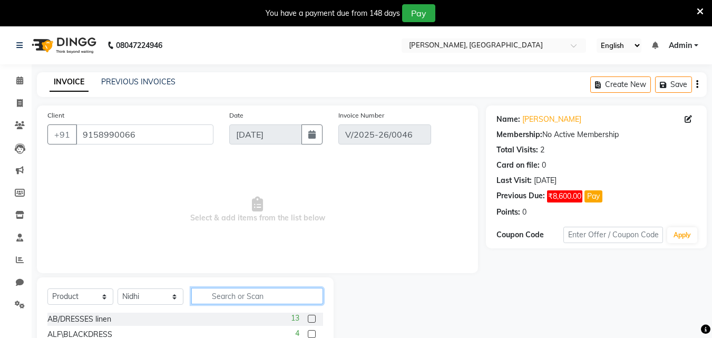
click at [204, 297] on input "text" at bounding box center [257, 296] width 132 height 16
type input "KATAN"
click at [237, 332] on div "KATAN DRESS 9" at bounding box center [185, 334] width 276 height 13
click at [312, 332] on label at bounding box center [312, 334] width 8 height 8
click at [312, 332] on input "checkbox" at bounding box center [311, 334] width 7 height 7
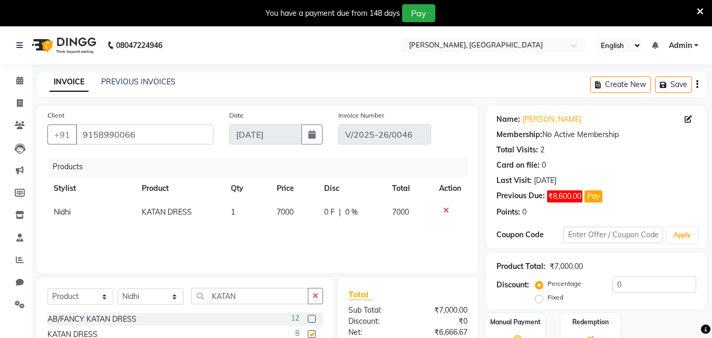
checkbox input "false"
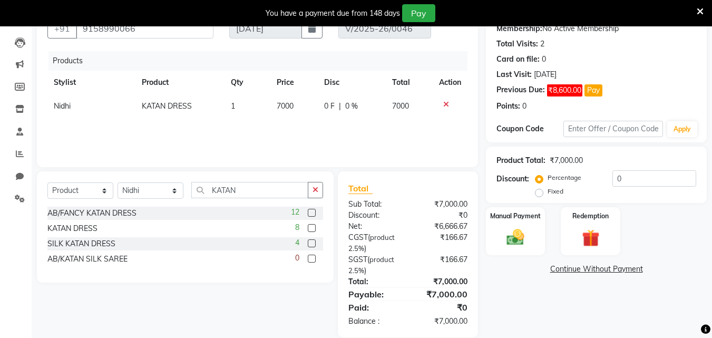
scroll to position [121, 0]
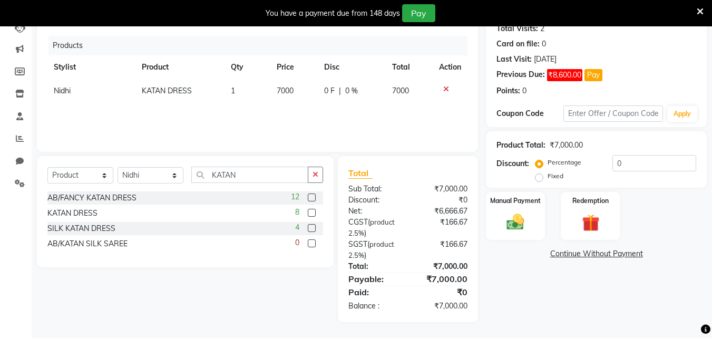
click at [571, 248] on link "Continue Without Payment" at bounding box center [596, 253] width 217 height 11
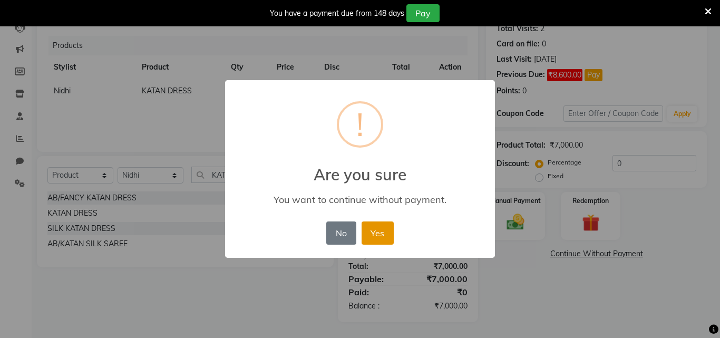
click at [379, 234] on button "Yes" at bounding box center [378, 232] width 32 height 23
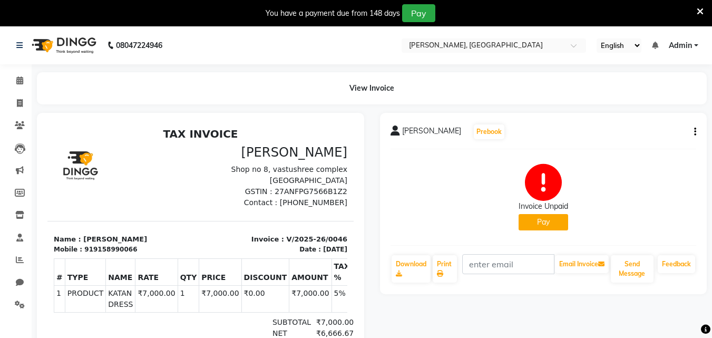
click at [699, 8] on icon at bounding box center [700, 11] width 7 height 9
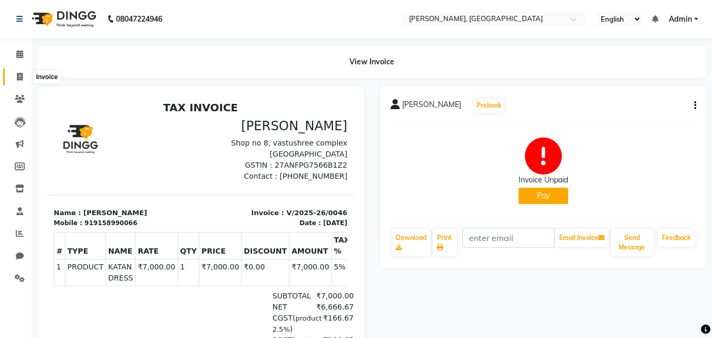
click at [23, 77] on span at bounding box center [20, 77] width 18 height 12
select select "service"
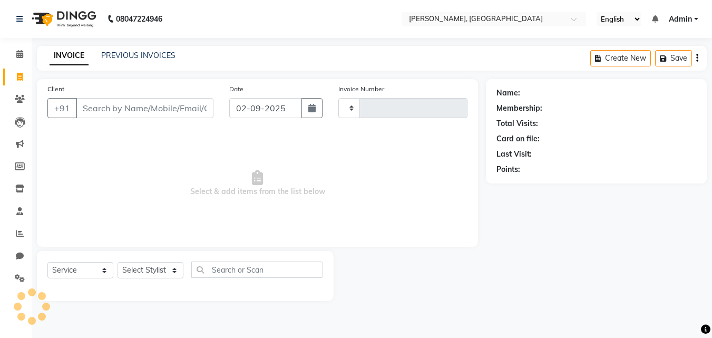
type input "0048"
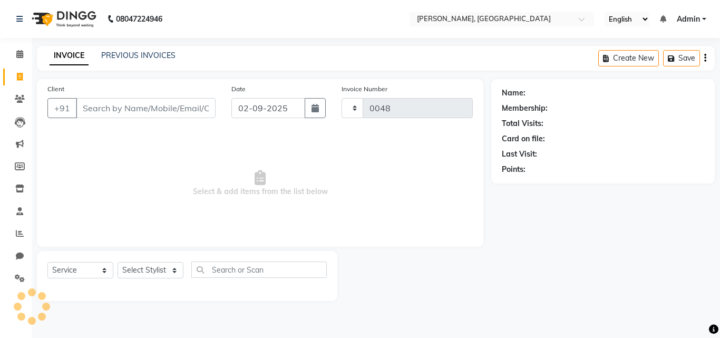
select select "7874"
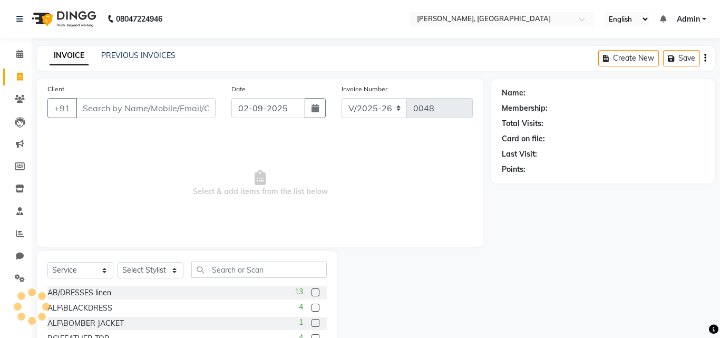
select select "product"
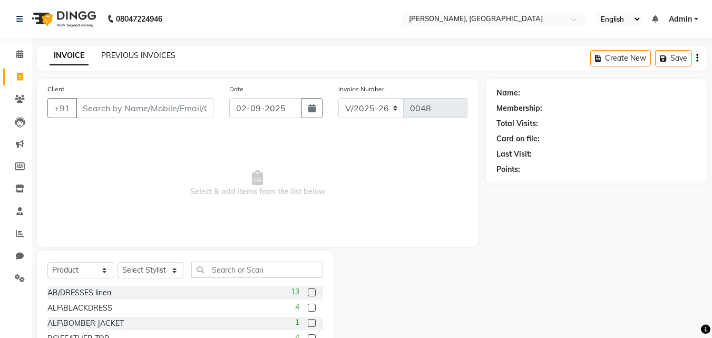
click at [116, 53] on link "PREVIOUS INVOICES" at bounding box center [138, 55] width 74 height 9
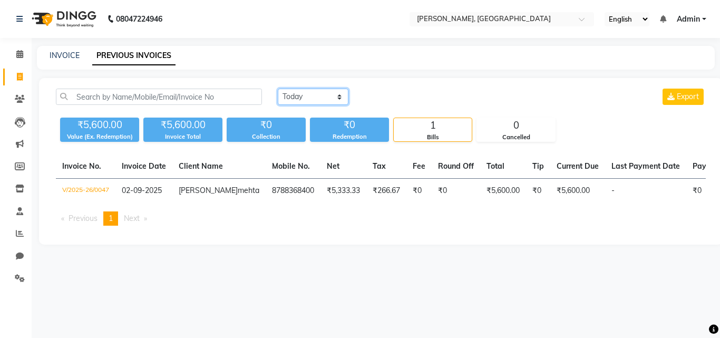
click at [334, 102] on select "Today Yesterday Custom Range" at bounding box center [313, 97] width 71 height 16
select select "range"
click at [278, 89] on select "Today Yesterday Custom Range" at bounding box center [313, 97] width 71 height 16
click at [481, 104] on div "02-09-2025 - 02-09-2025" at bounding box center [438, 97] width 155 height 17
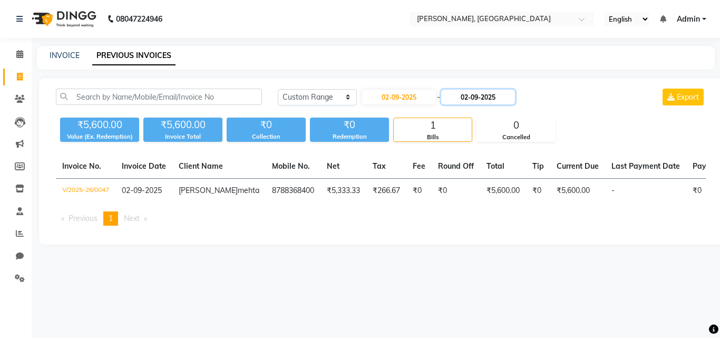
click at [483, 99] on input "02-09-2025" at bounding box center [478, 97] width 74 height 15
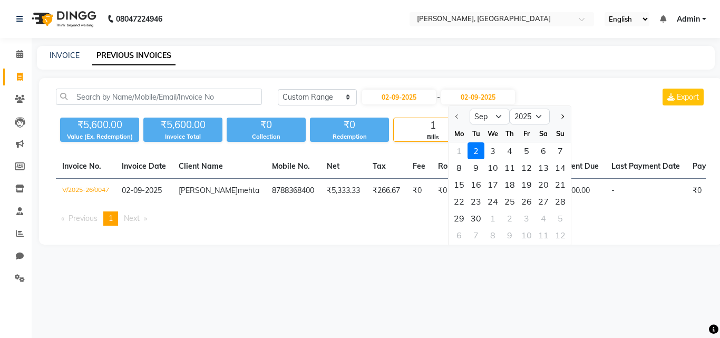
click at [458, 118] on div at bounding box center [459, 116] width 21 height 17
click at [457, 115] on div at bounding box center [459, 116] width 21 height 17
click at [456, 116] on div at bounding box center [459, 116] width 21 height 17
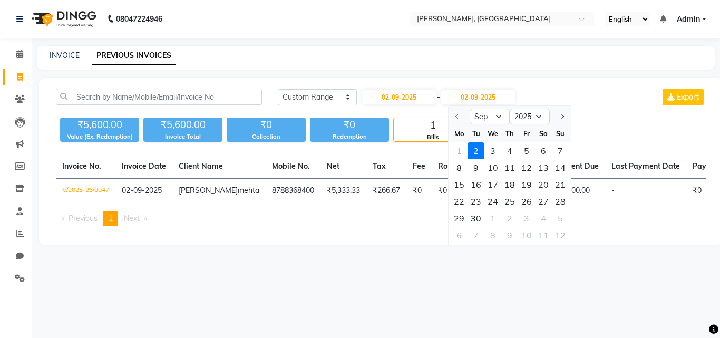
click at [456, 116] on div at bounding box center [459, 116] width 21 height 17
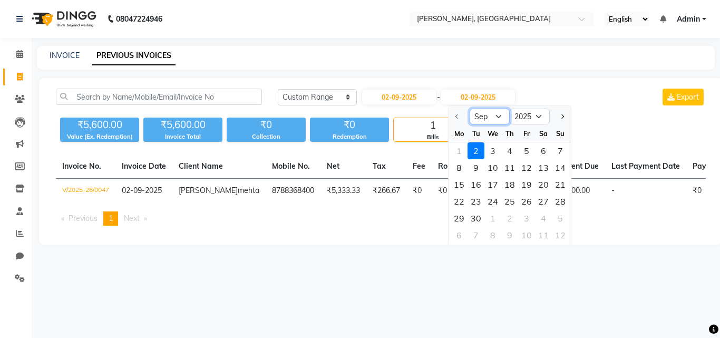
click at [492, 114] on select "Sep Oct Nov Dec" at bounding box center [490, 117] width 40 height 16
click at [396, 95] on input "02-09-2025" at bounding box center [399, 97] width 74 height 15
select select "9"
select select "2025"
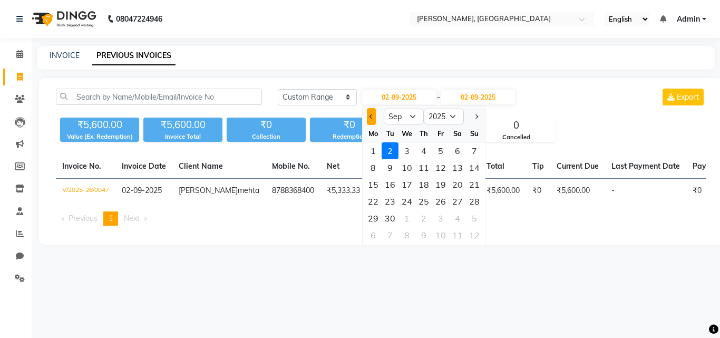
click at [369, 115] on button "Previous month" at bounding box center [371, 116] width 9 height 17
select select "8"
click at [437, 156] on div "1" at bounding box center [440, 150] width 17 height 17
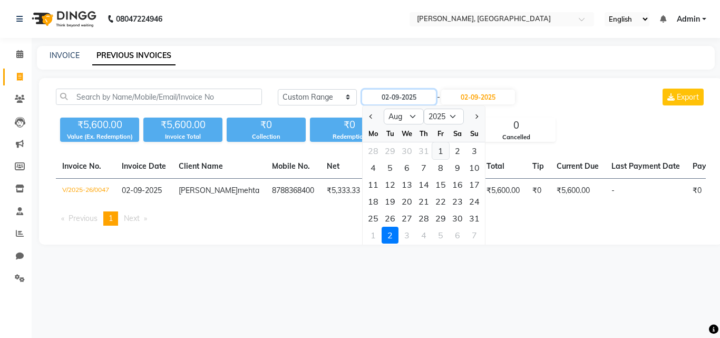
type input "01-08-2025"
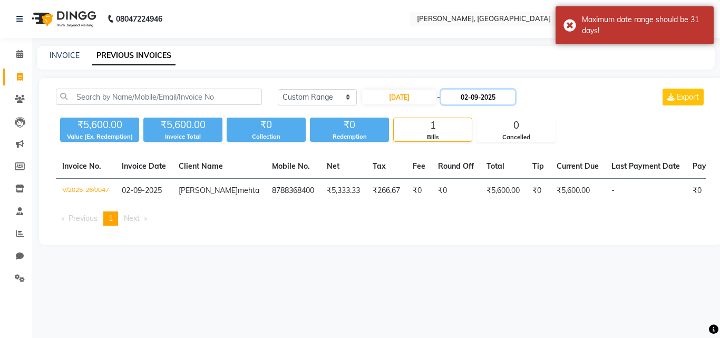
click at [483, 94] on input "02-09-2025" at bounding box center [478, 97] width 74 height 15
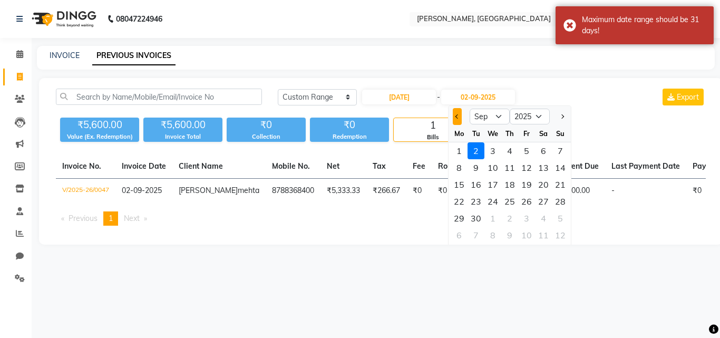
click at [460, 114] on button "Previous month" at bounding box center [457, 116] width 9 height 17
select select "8"
click at [561, 214] on div "31" at bounding box center [560, 218] width 17 height 17
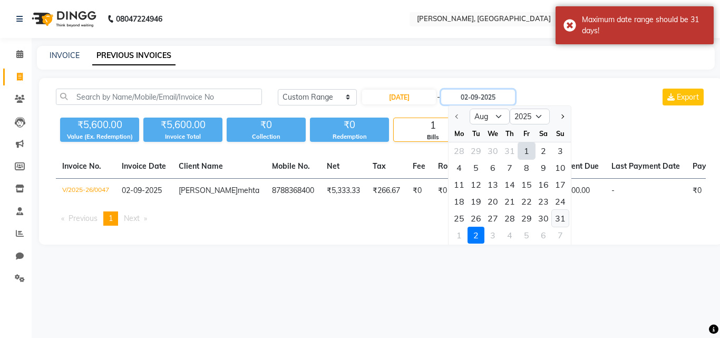
type input "31-08-2025"
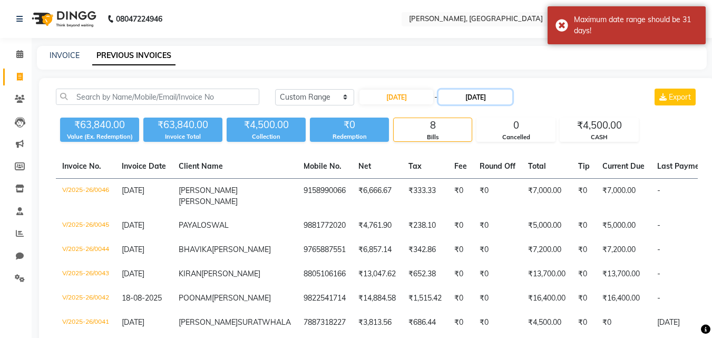
click at [490, 100] on input "31-08-2025" at bounding box center [476, 97] width 74 height 15
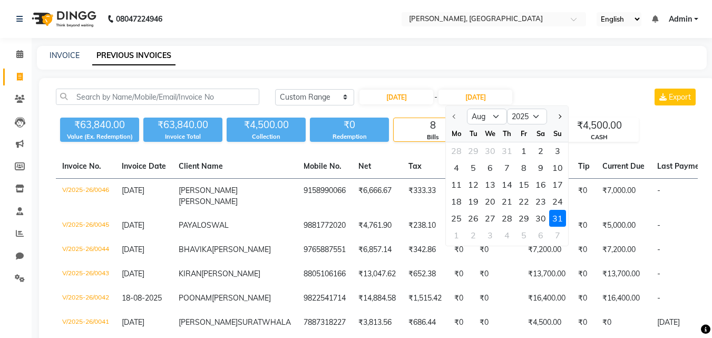
click at [555, 219] on div "31" at bounding box center [557, 218] width 17 height 17
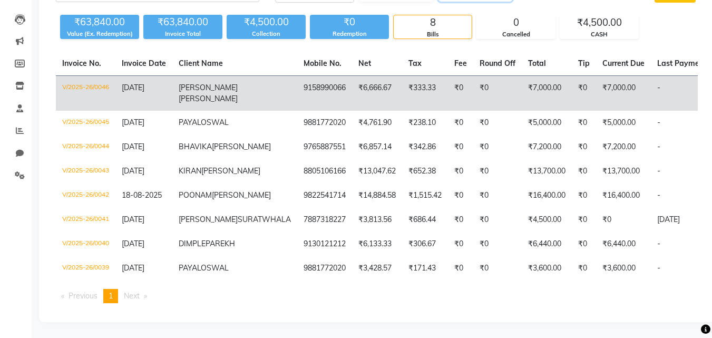
scroll to position [163, 0]
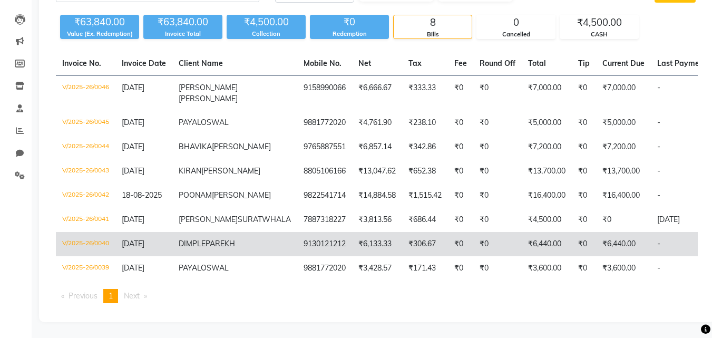
click at [101, 232] on td "V/2025-26/0040" at bounding box center [86, 244] width 60 height 24
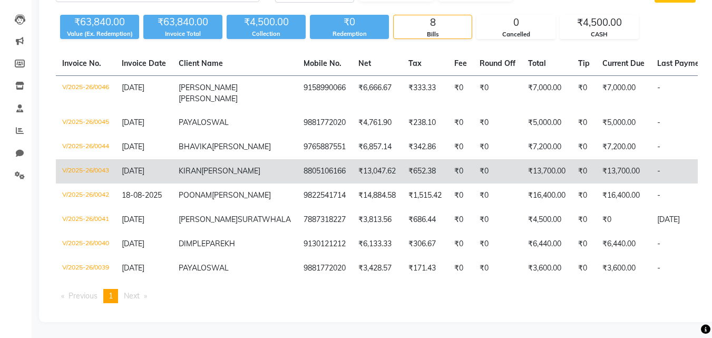
click at [103, 159] on td "V/2025-26/0043" at bounding box center [86, 171] width 60 height 24
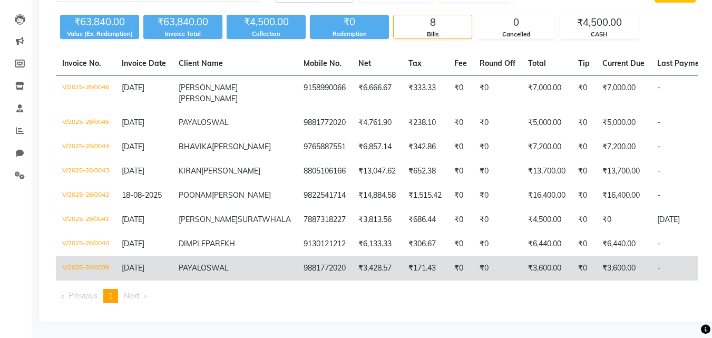
click at [103, 256] on td "V/2025-26/0039" at bounding box center [86, 268] width 60 height 24
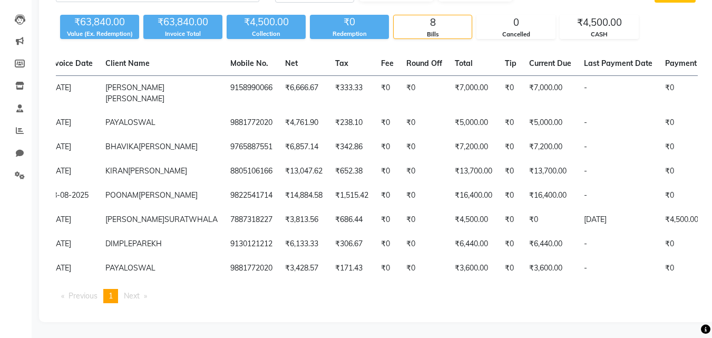
scroll to position [0, 0]
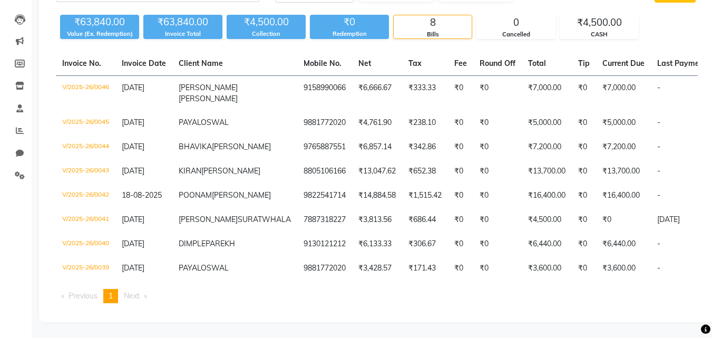
click at [229, 311] on div "Invoice No. Invoice Date Client Name Mobile No. Net Tax Fee Round Off Total Tip…" at bounding box center [377, 182] width 655 height 260
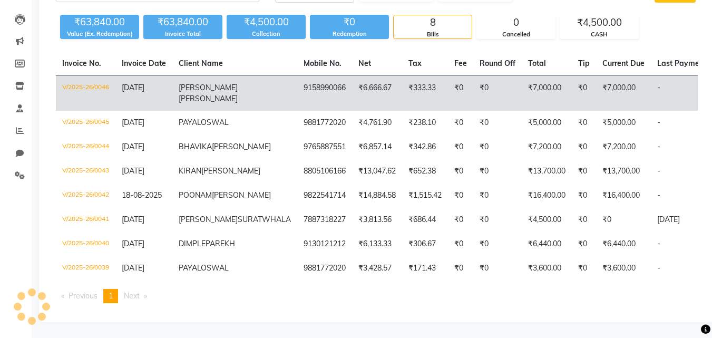
click at [121, 76] on td "30-08-2025" at bounding box center [143, 93] width 57 height 35
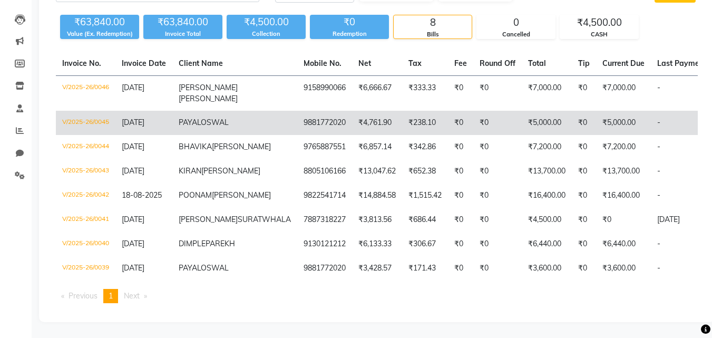
click at [76, 111] on td "V/2025-26/0045" at bounding box center [86, 123] width 60 height 24
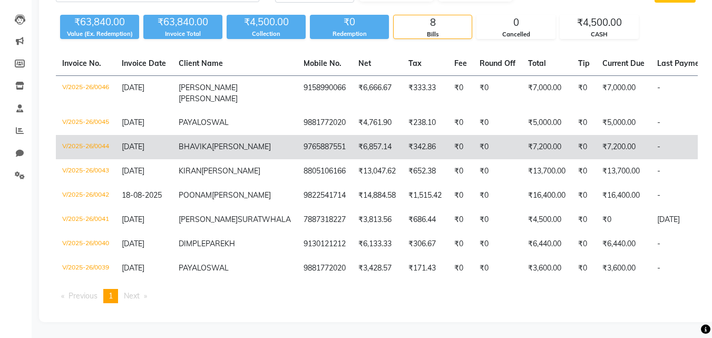
click at [80, 135] on td "V/2025-26/0044" at bounding box center [86, 147] width 60 height 24
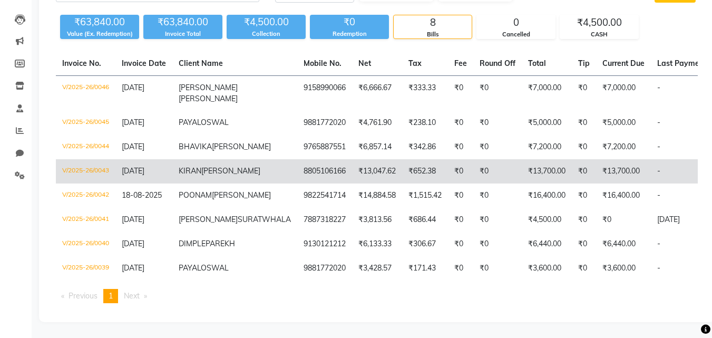
click at [90, 159] on td "V/2025-26/0043" at bounding box center [86, 171] width 60 height 24
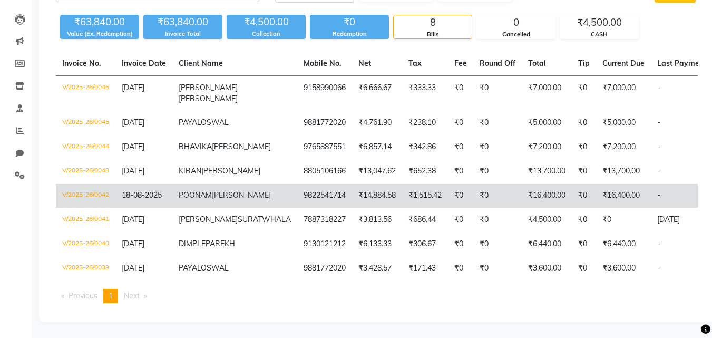
click at [124, 183] on td "18-08-2025" at bounding box center [143, 195] width 57 height 24
click at [144, 183] on td "18-08-2025" at bounding box center [143, 195] width 57 height 24
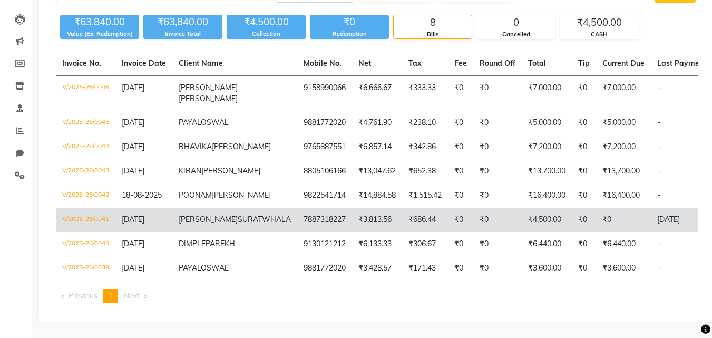
click at [103, 208] on td "V/2025-26/0041" at bounding box center [86, 220] width 60 height 24
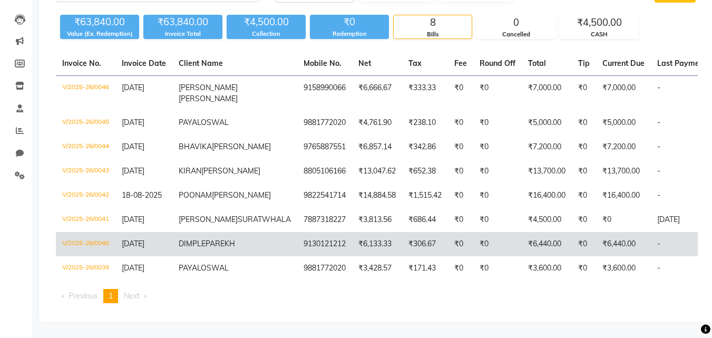
click at [102, 232] on td "V/2025-26/0040" at bounding box center [86, 244] width 60 height 24
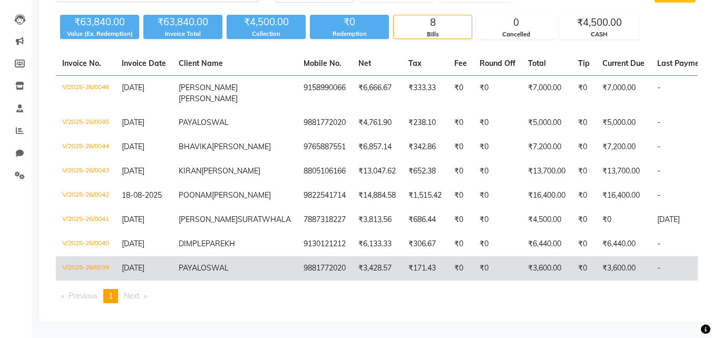
click at [105, 259] on td "V/2025-26/0039" at bounding box center [86, 268] width 60 height 24
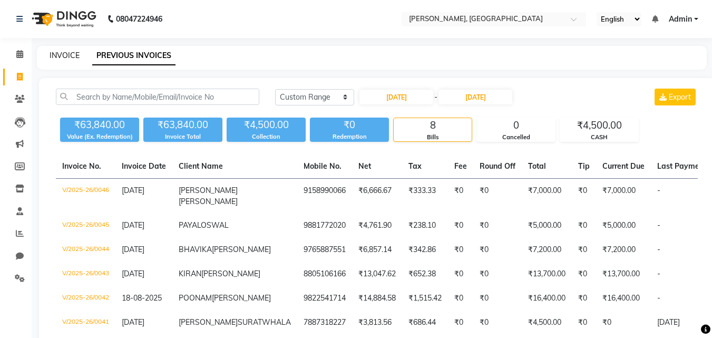
click at [60, 55] on link "INVOICE" at bounding box center [65, 55] width 30 height 9
select select "7874"
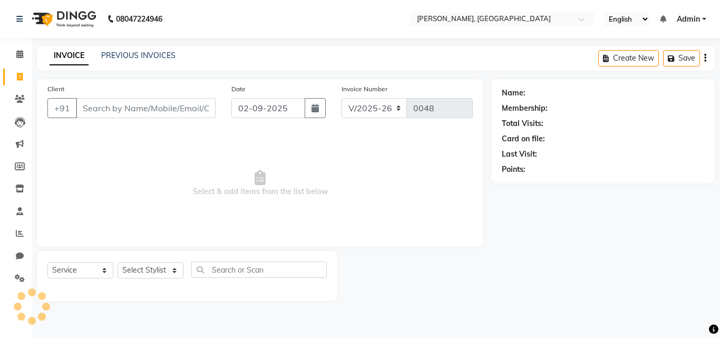
select select "product"
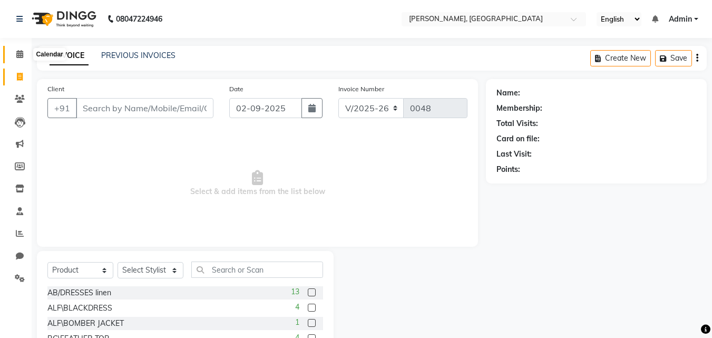
click at [24, 52] on span at bounding box center [20, 55] width 18 height 12
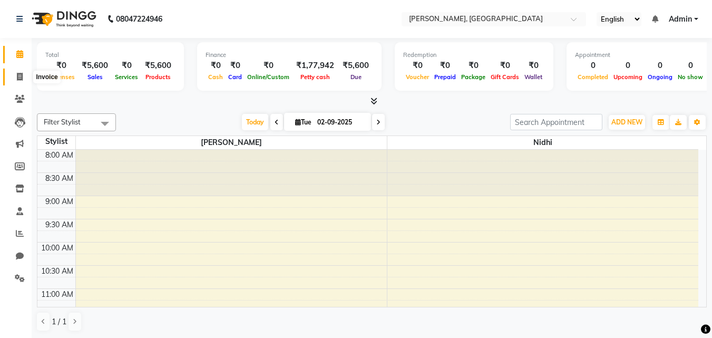
click at [18, 76] on icon at bounding box center [20, 77] width 6 height 8
select select "7874"
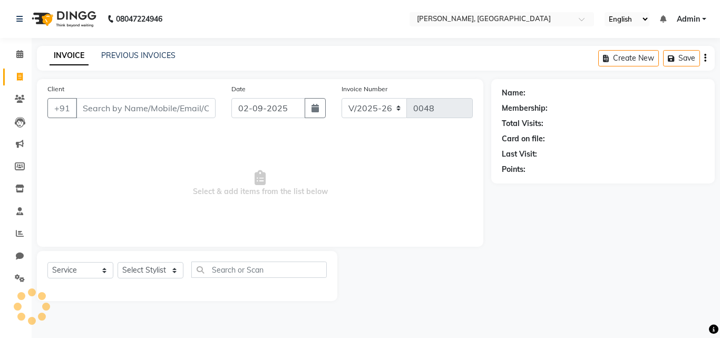
select select "product"
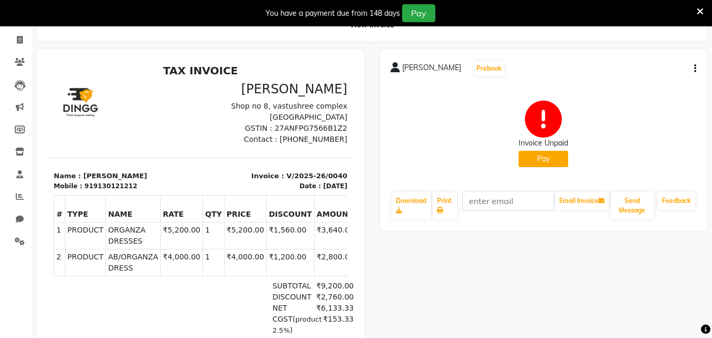
scroll to position [63, 0]
click at [629, 210] on button "Send Message" at bounding box center [632, 205] width 43 height 27
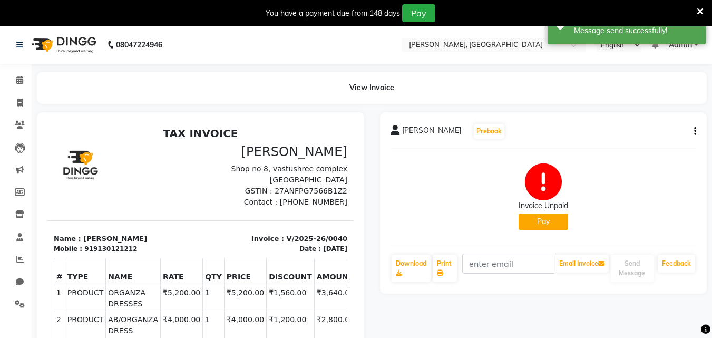
scroll to position [0, 0]
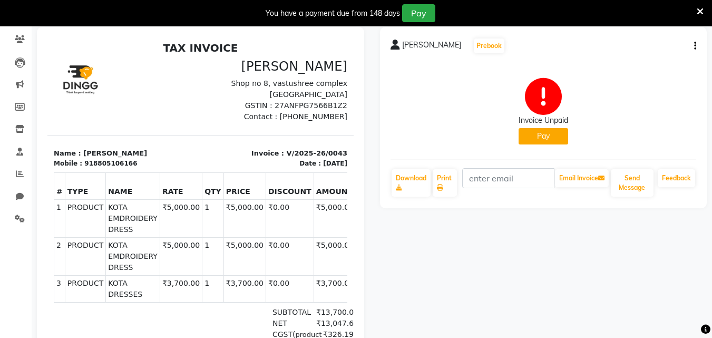
scroll to position [90, 0]
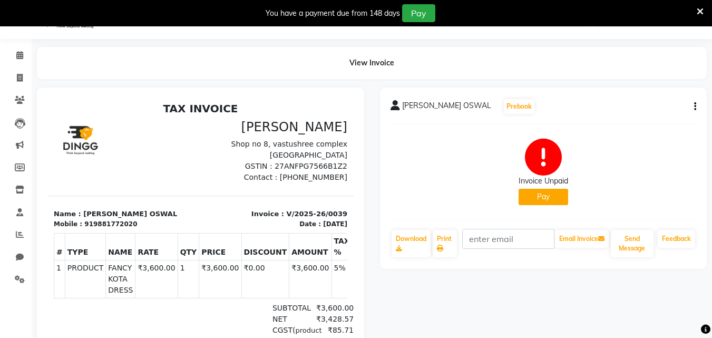
scroll to position [16, 0]
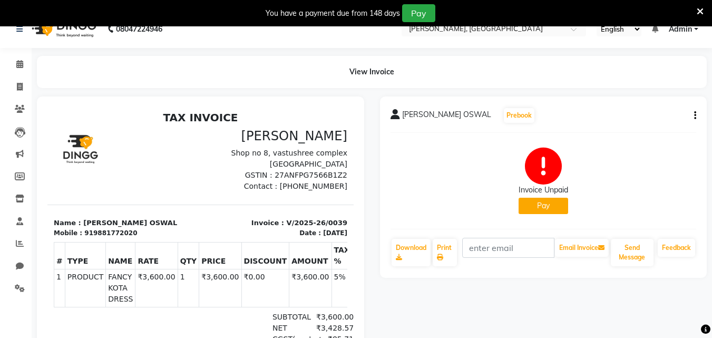
click at [700, 13] on icon at bounding box center [700, 11] width 7 height 9
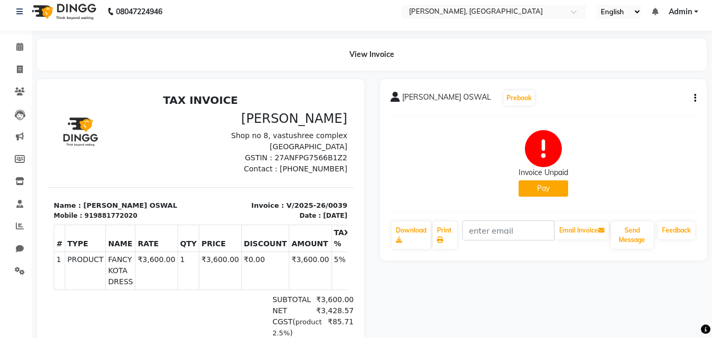
scroll to position [0, 0]
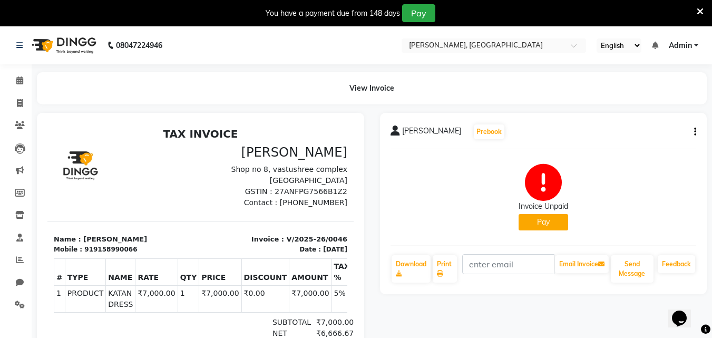
drag, startPoint x: 0, startPoint y: 0, endPoint x: 92, endPoint y: 17, distance: 93.4
click at [92, 17] on div "You have a payment due from 148 days Pay" at bounding box center [350, 13] width 693 height 18
click at [699, 134] on div "[PERSON_NAME] Prebook Invoice Unpaid Pay Download Print Email Invoice Send Mess…" at bounding box center [543, 203] width 327 height 181
click at [452, 269] on link "Print" at bounding box center [445, 268] width 24 height 27
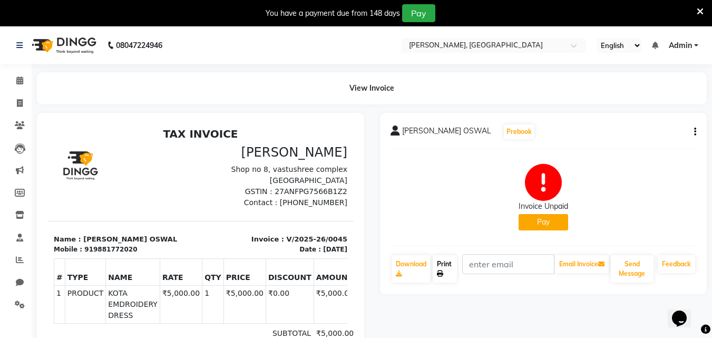
click at [439, 268] on link "Print" at bounding box center [445, 268] width 24 height 27
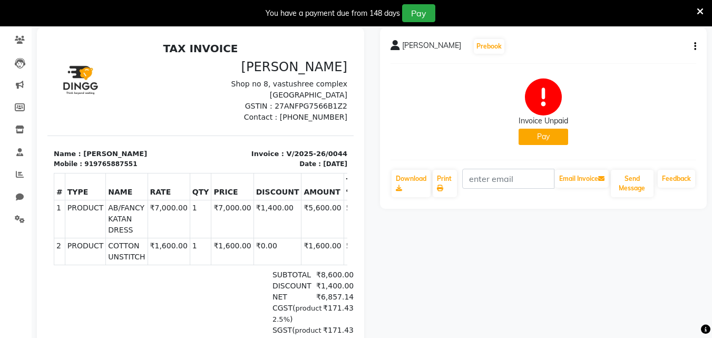
scroll to position [86, 0]
click at [444, 180] on link "Print" at bounding box center [445, 182] width 24 height 27
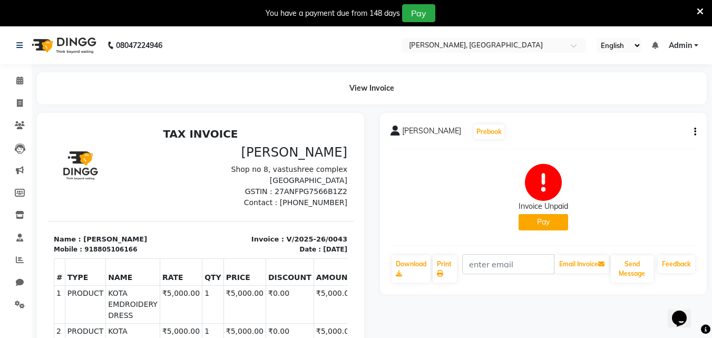
scroll to position [16, 0]
click at [440, 272] on icon at bounding box center [440, 273] width 6 height 6
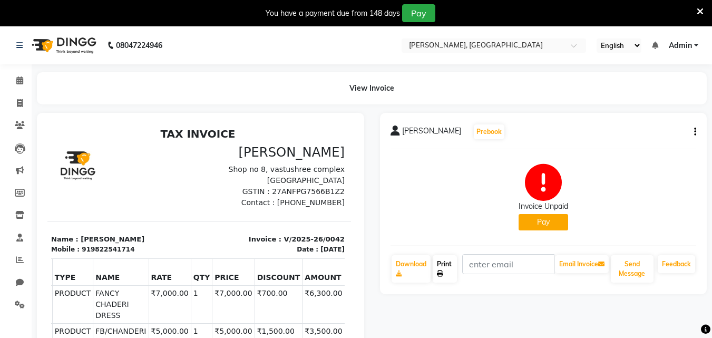
click at [454, 275] on link "Print" at bounding box center [445, 268] width 24 height 27
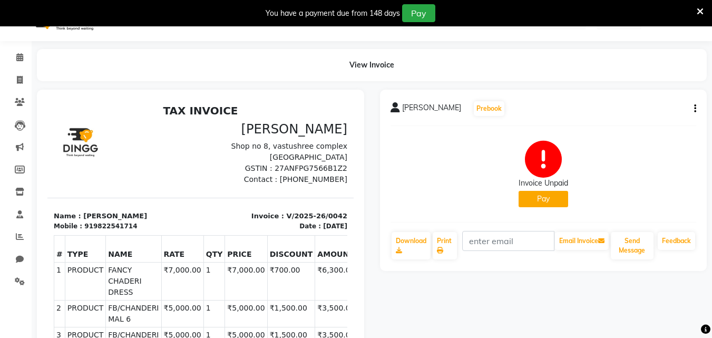
scroll to position [22, 0]
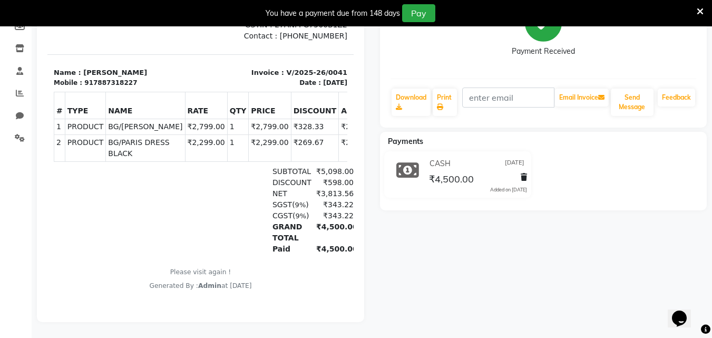
scroll to position [175, 0]
click at [451, 95] on link "Print" at bounding box center [445, 102] width 24 height 27
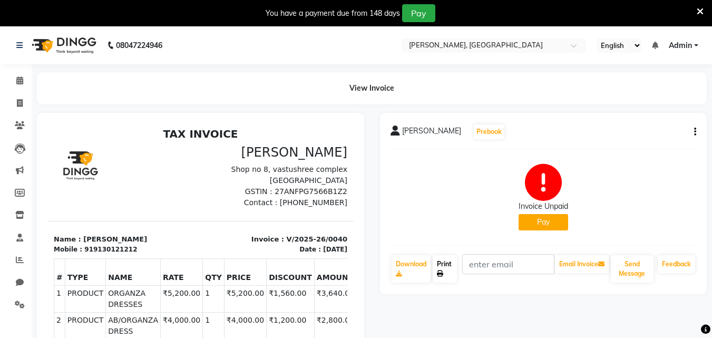
click at [442, 267] on link "Print" at bounding box center [445, 268] width 24 height 27
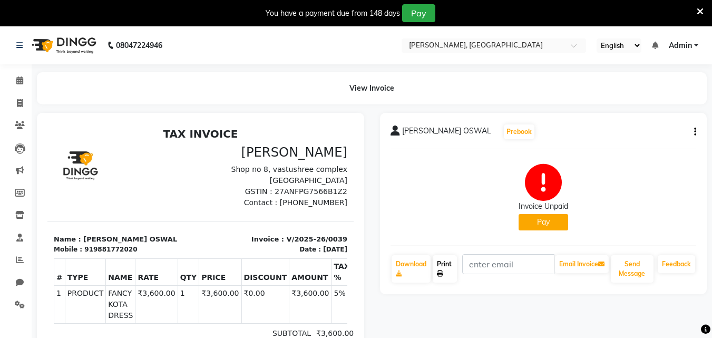
click at [440, 268] on link "Print" at bounding box center [445, 268] width 24 height 27
